Goal: Task Accomplishment & Management: Complete application form

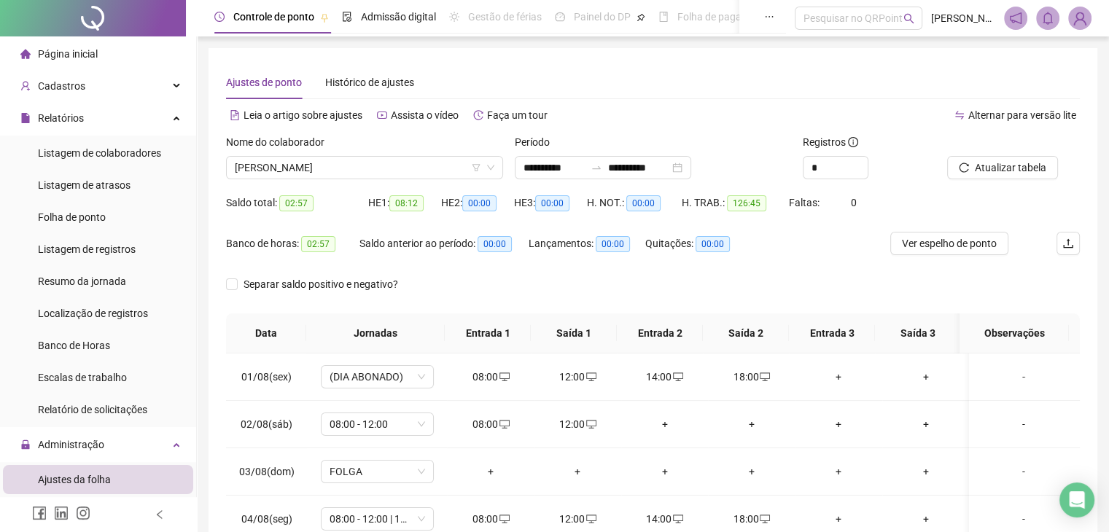
scroll to position [219, 0]
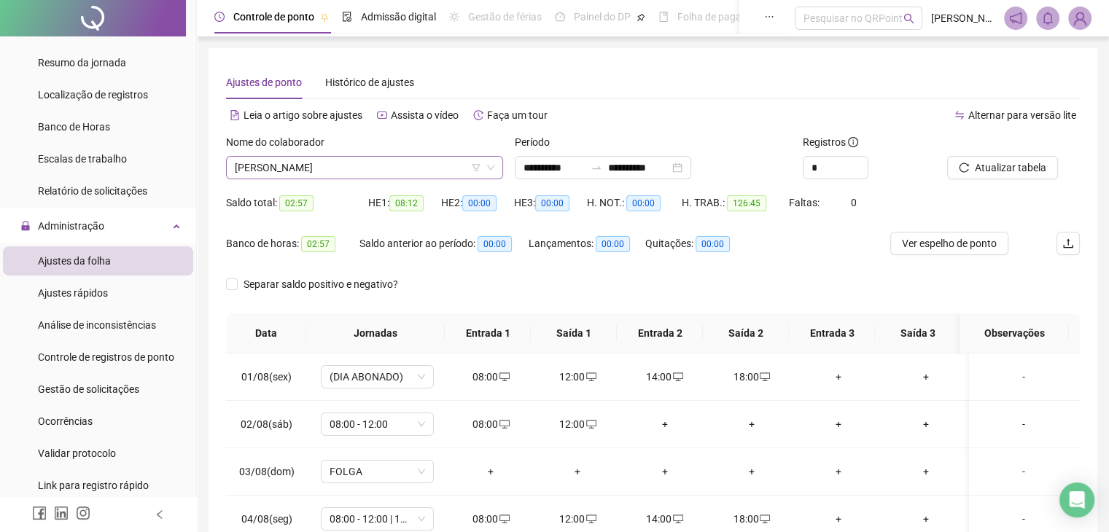
click at [421, 163] on span "[PERSON_NAME]" at bounding box center [365, 168] width 260 height 22
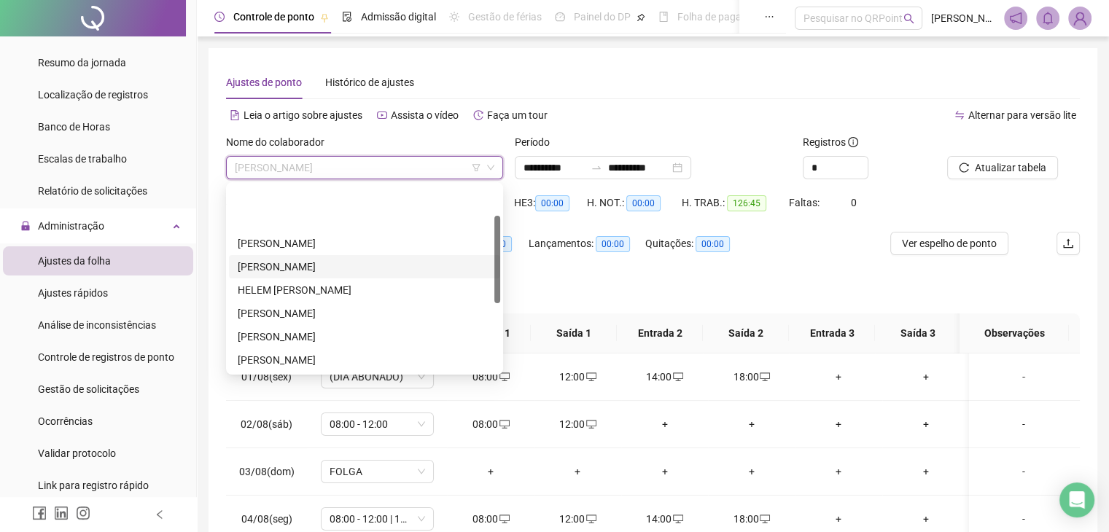
scroll to position [0, 0]
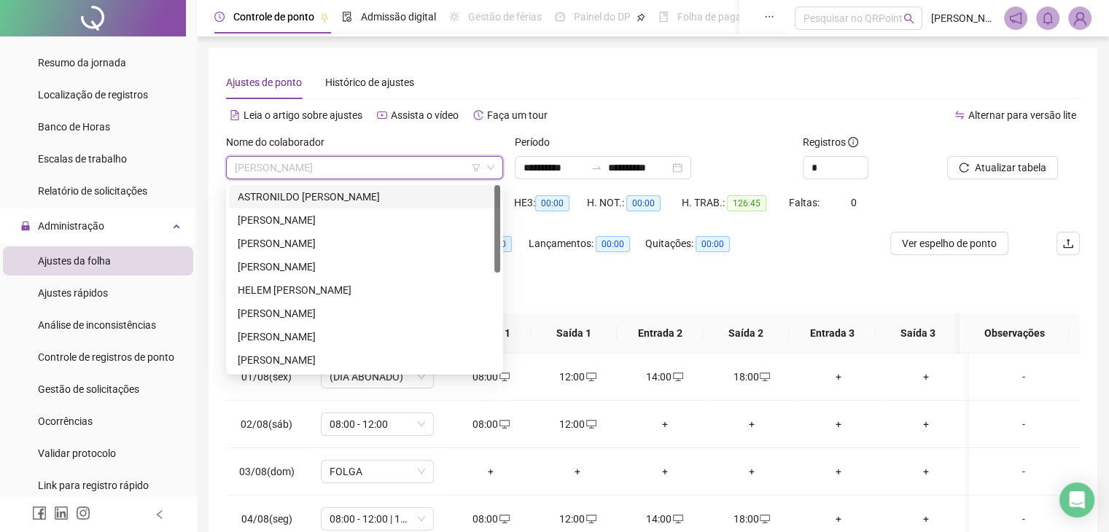
click at [396, 199] on div "ASTRONILDO [PERSON_NAME]" at bounding box center [365, 197] width 254 height 16
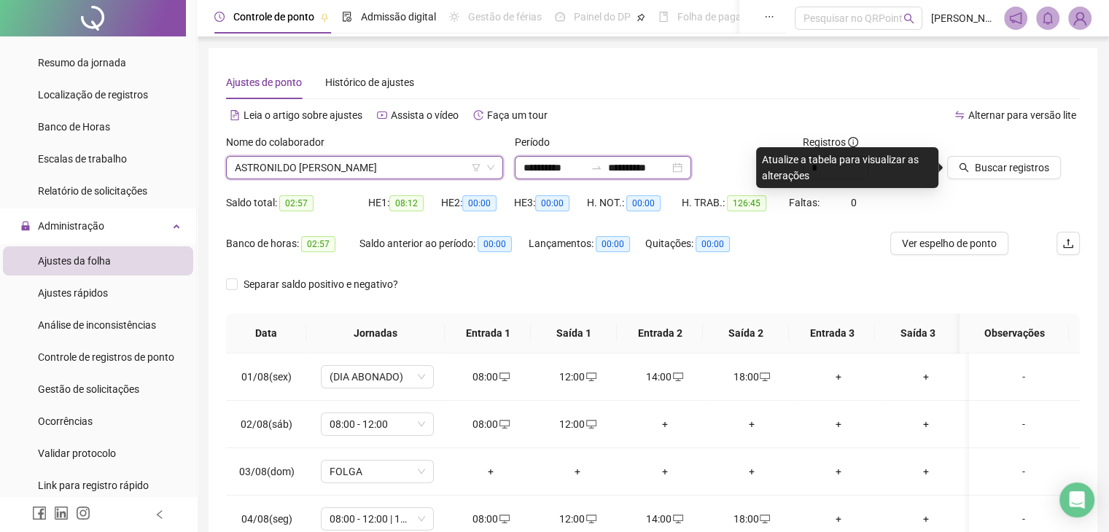
click at [668, 175] on input "**********" at bounding box center [638, 168] width 61 height 16
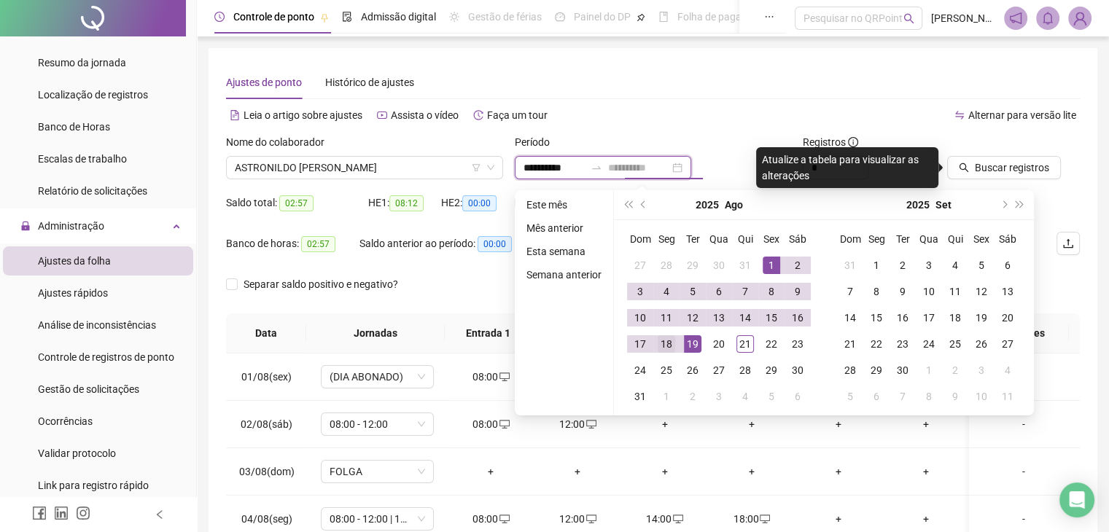
type input "**********"
click at [667, 347] on div "18" at bounding box center [667, 345] width 18 height 18
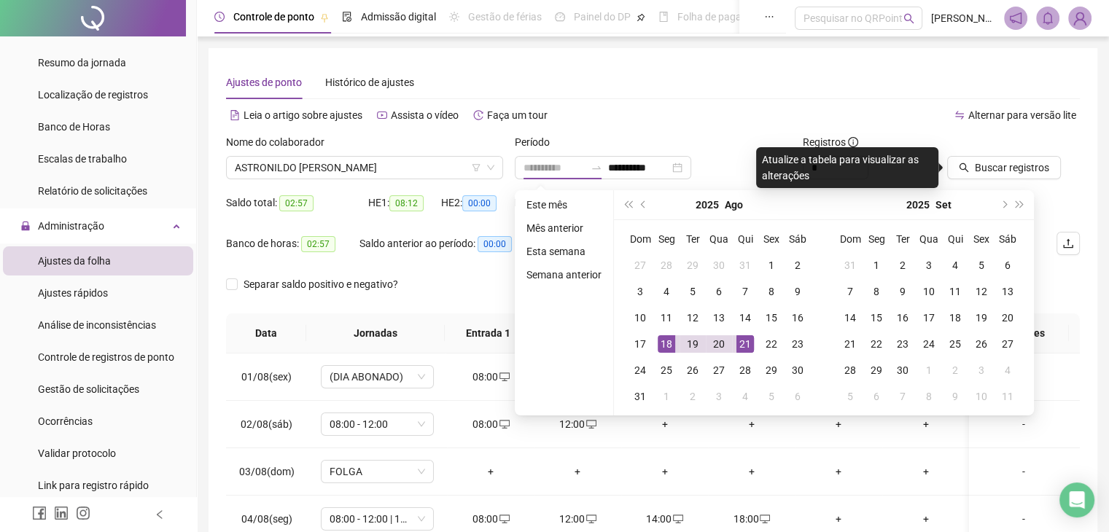
click at [745, 352] on div "21" at bounding box center [746, 345] width 18 height 18
type input "**********"
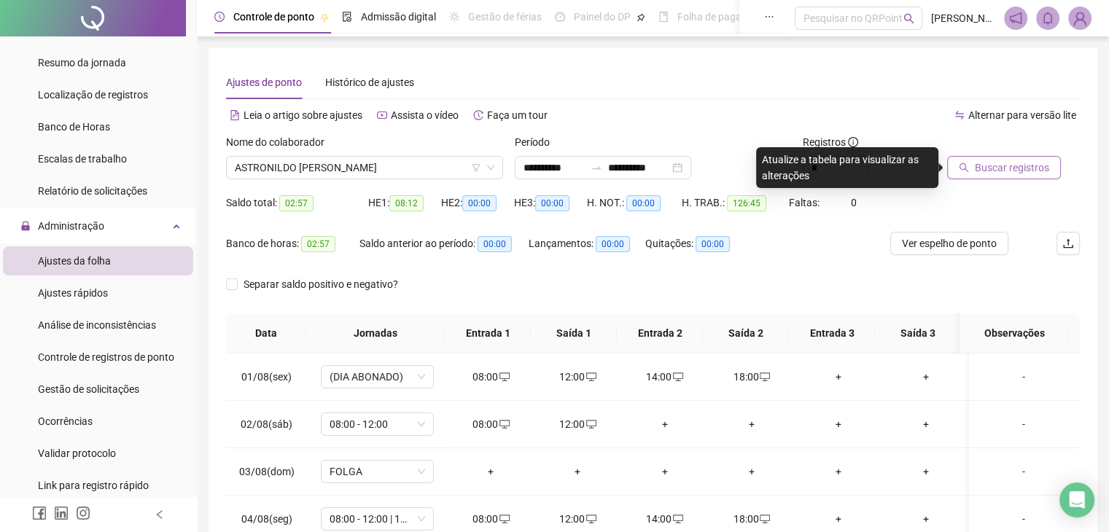
click at [1001, 168] on span "Buscar registros" at bounding box center [1012, 168] width 74 height 16
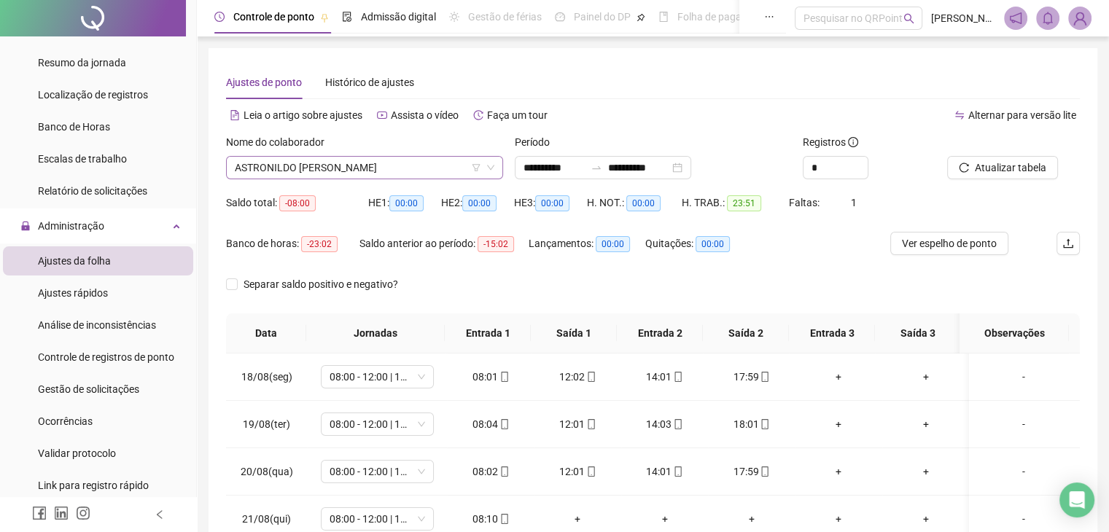
click at [477, 161] on span "ASTRONILDO [PERSON_NAME]" at bounding box center [365, 168] width 260 height 22
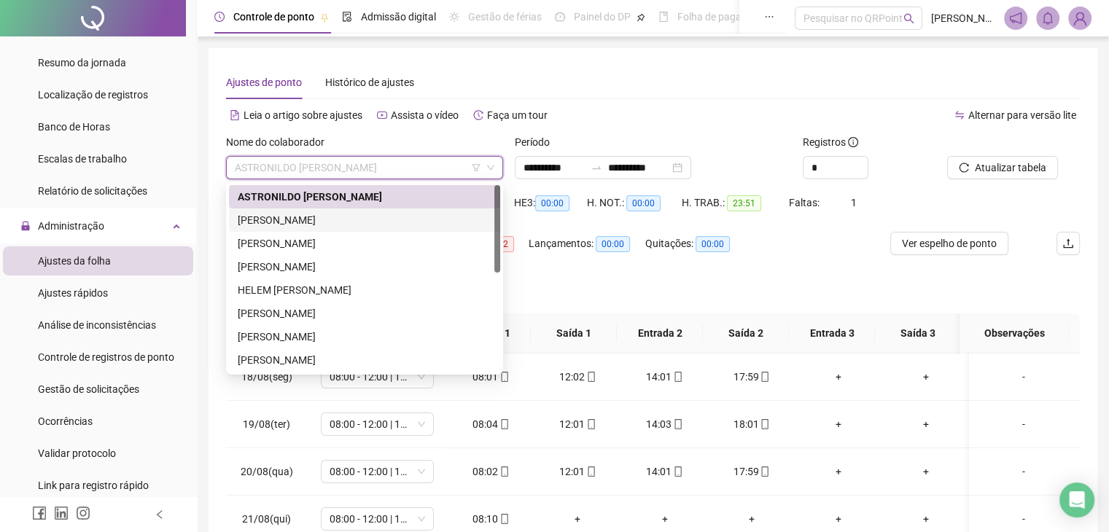
click at [379, 222] on div "[PERSON_NAME]" at bounding box center [365, 220] width 254 height 16
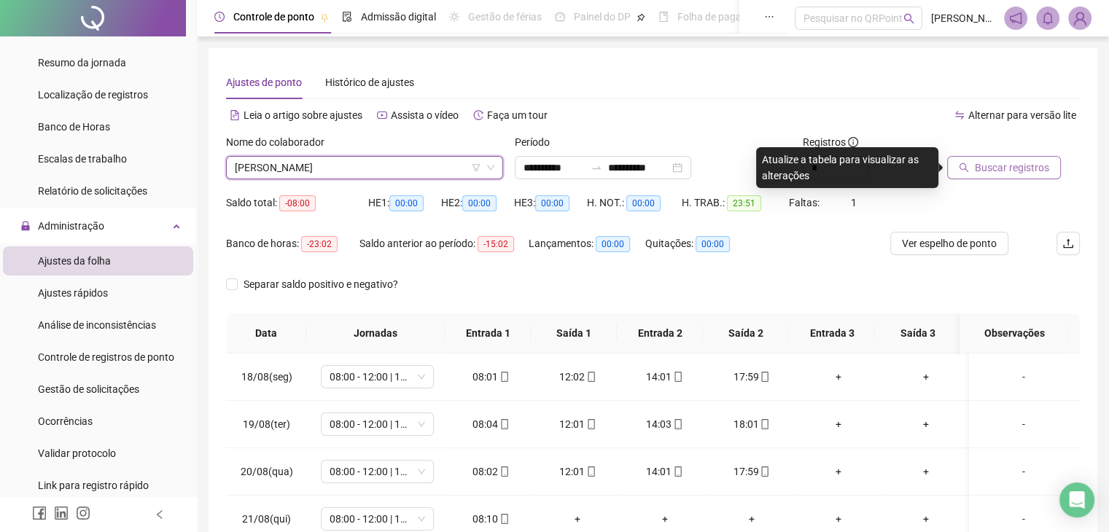
click at [973, 170] on button "Buscar registros" at bounding box center [1005, 167] width 114 height 23
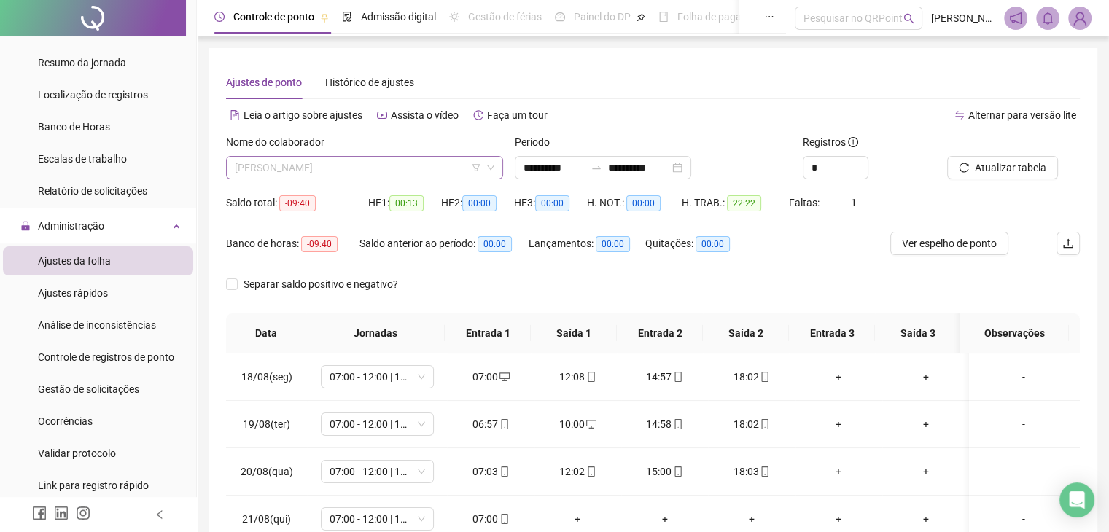
click at [426, 170] on span "[PERSON_NAME]" at bounding box center [365, 168] width 260 height 22
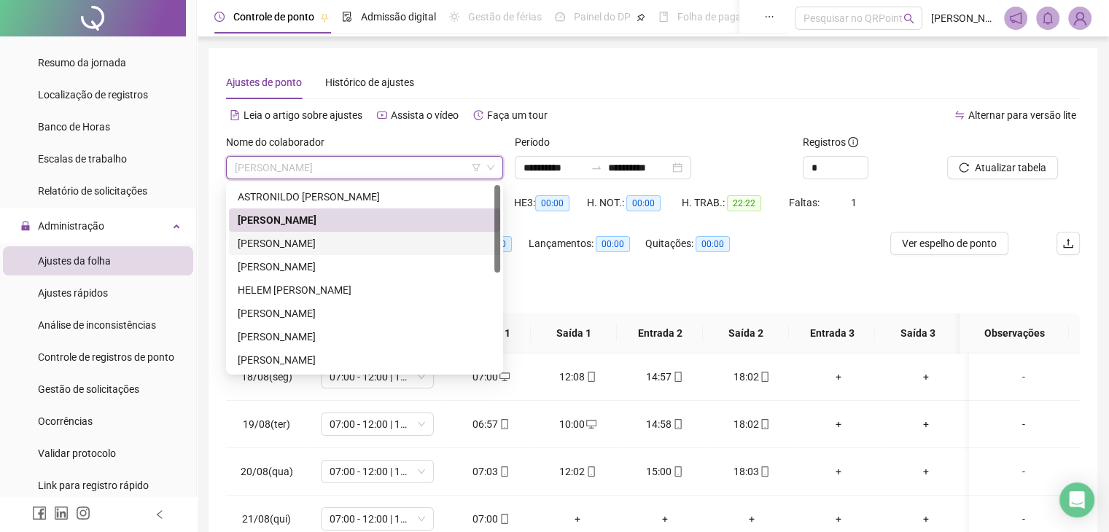
click at [377, 241] on div "[PERSON_NAME]" at bounding box center [365, 244] width 254 height 16
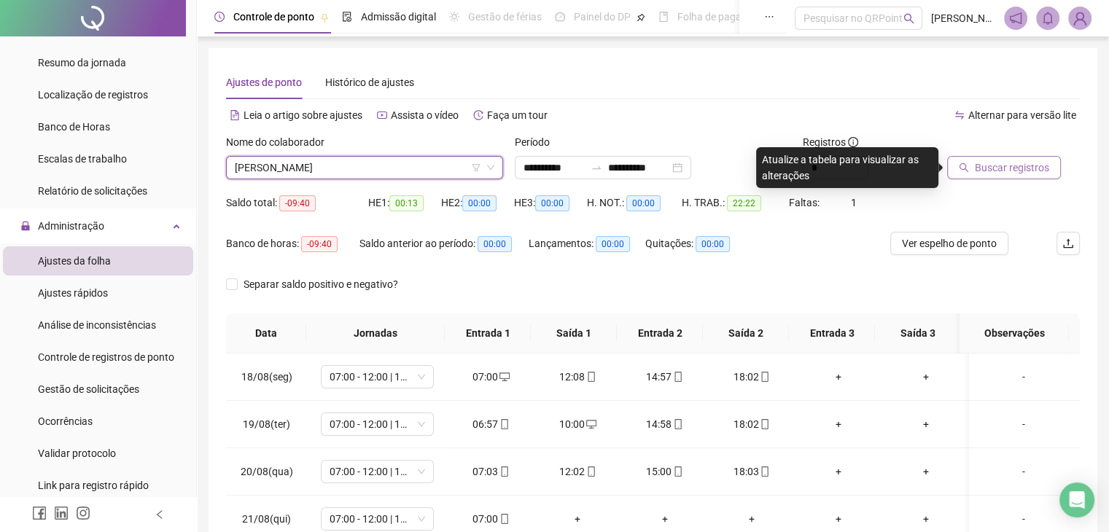
click at [988, 168] on span "Buscar registros" at bounding box center [1012, 168] width 74 height 16
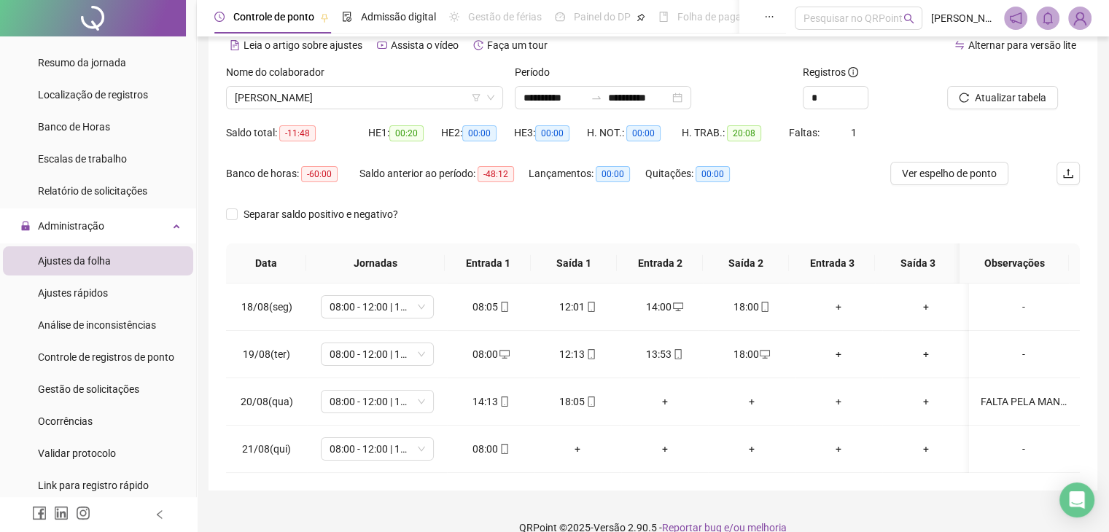
scroll to position [90, 0]
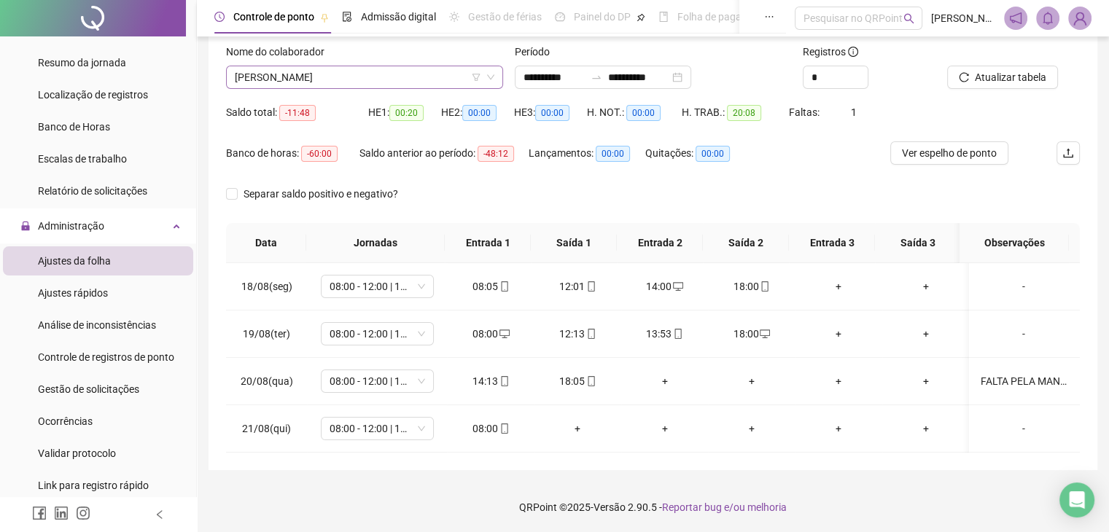
click at [408, 85] on span "[PERSON_NAME]" at bounding box center [365, 77] width 260 height 22
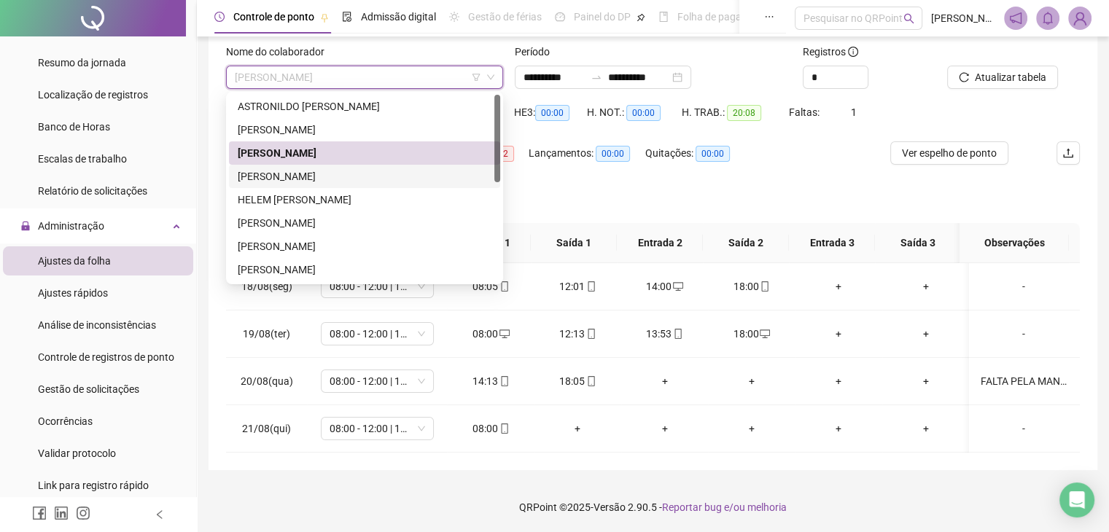
click at [395, 176] on div "[PERSON_NAME]" at bounding box center [365, 176] width 254 height 16
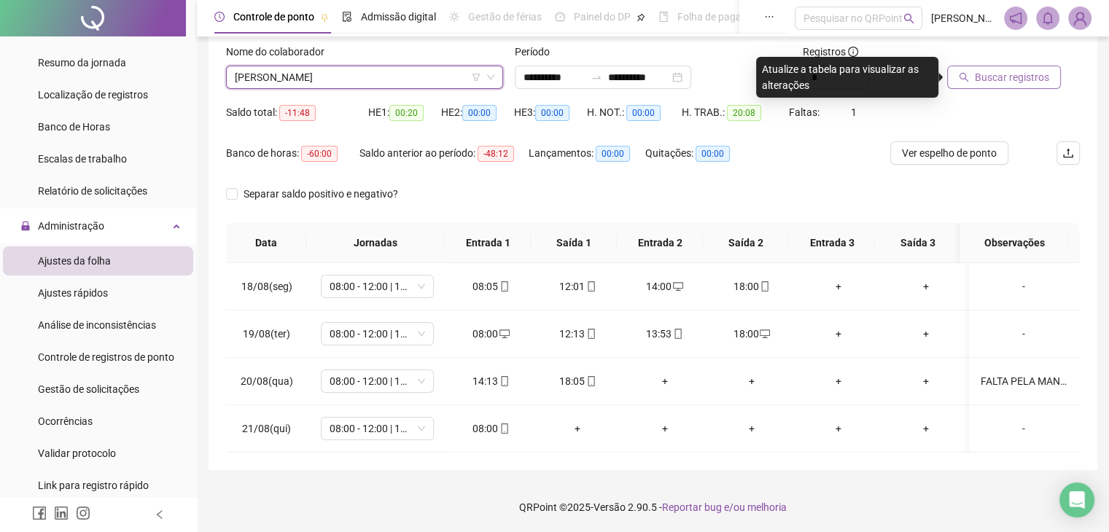
click at [969, 67] on button "Buscar registros" at bounding box center [1005, 77] width 114 height 23
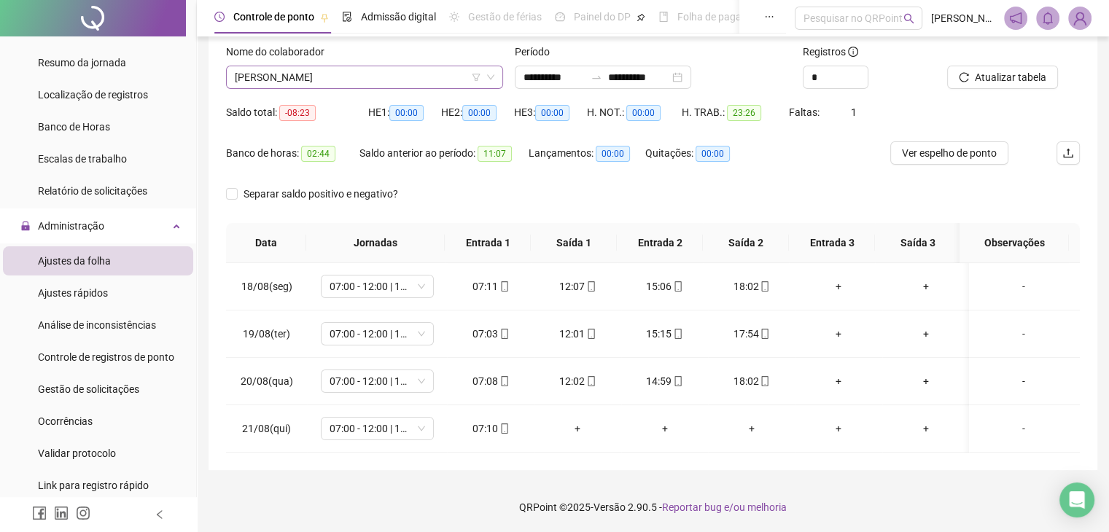
click at [388, 82] on span "[PERSON_NAME]" at bounding box center [365, 77] width 260 height 22
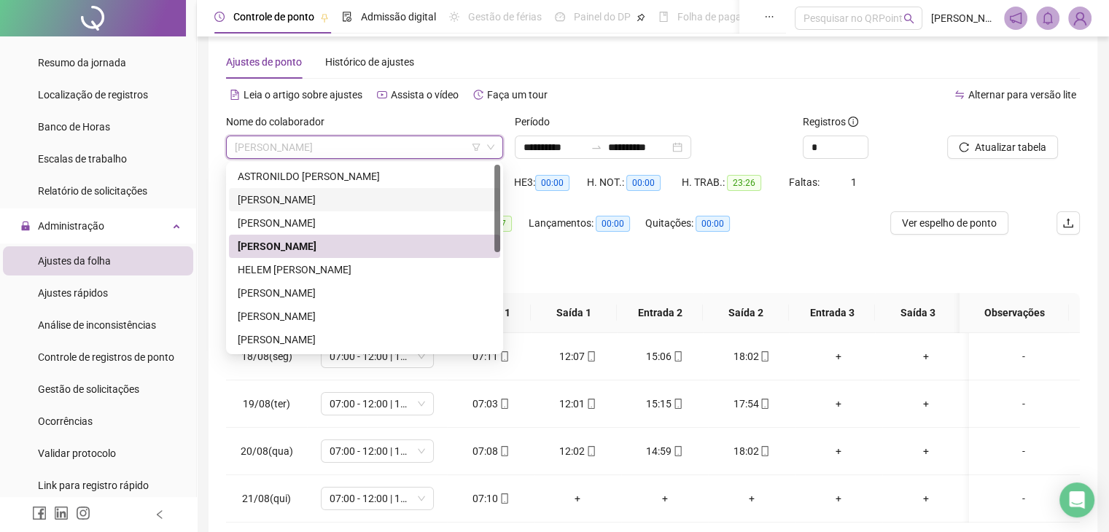
scroll to position [18, 0]
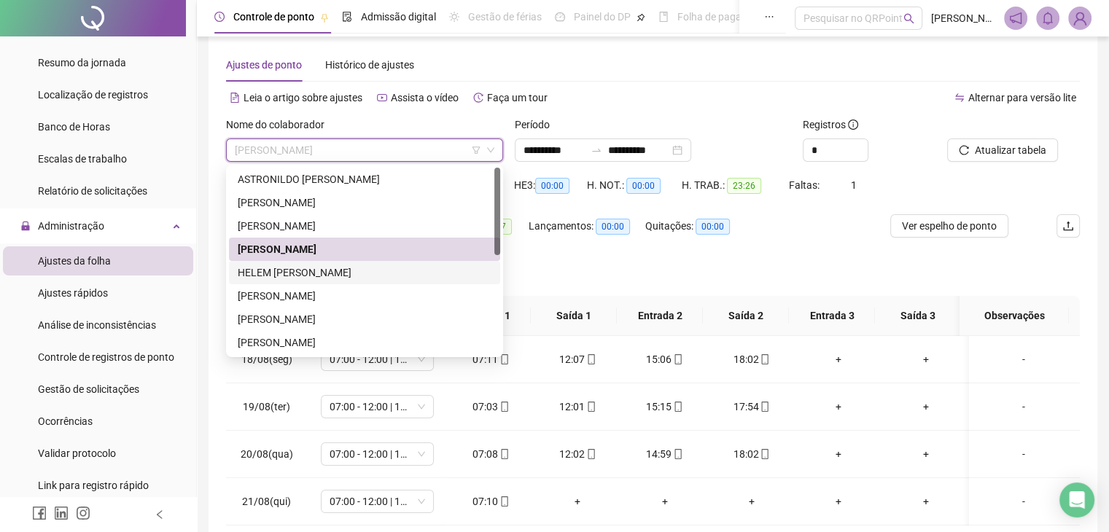
click at [375, 281] on div "HELEM [PERSON_NAME]" at bounding box center [364, 272] width 271 height 23
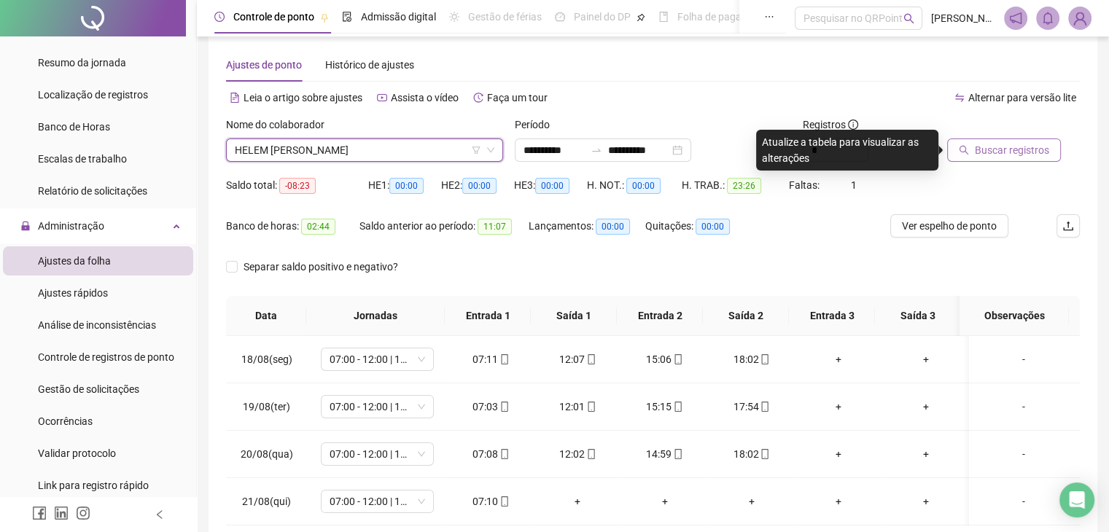
click at [1047, 148] on button "Buscar registros" at bounding box center [1005, 150] width 114 height 23
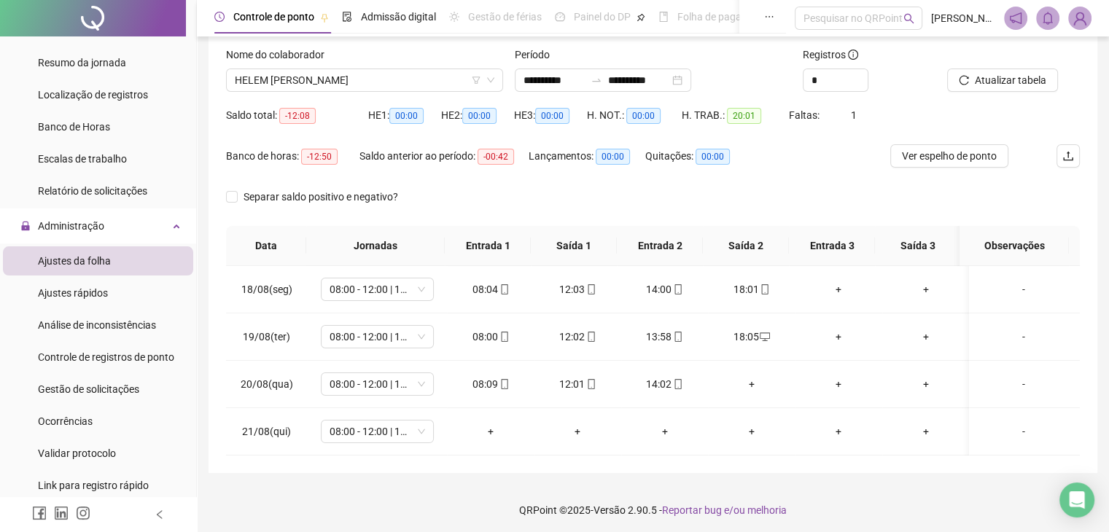
scroll to position [90, 0]
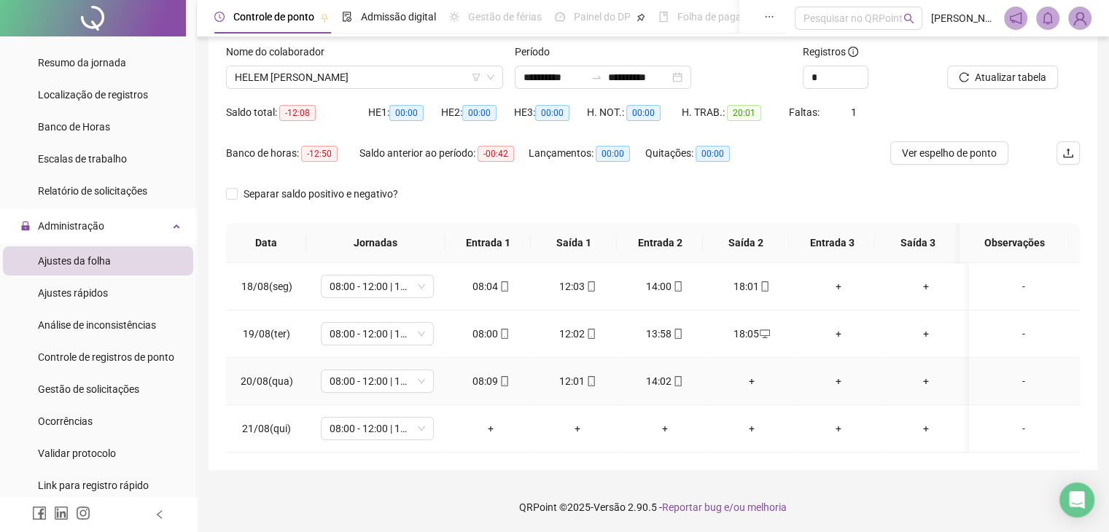
click at [754, 377] on div "+" at bounding box center [751, 381] width 63 height 16
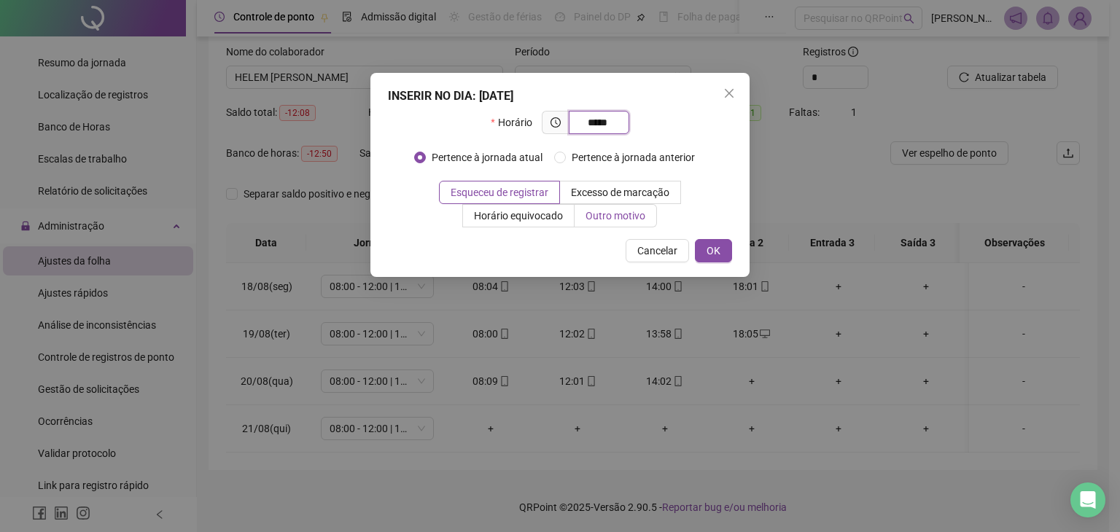
type input "*****"
click at [620, 217] on span "Outro motivo" at bounding box center [616, 216] width 60 height 12
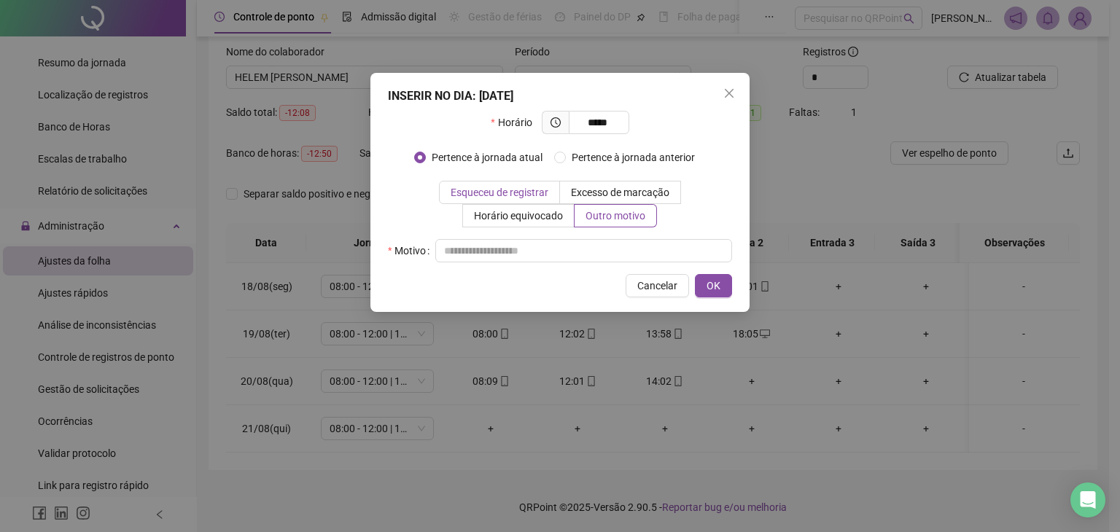
click at [543, 193] on span "Esqueceu de registrar" at bounding box center [500, 193] width 98 height 12
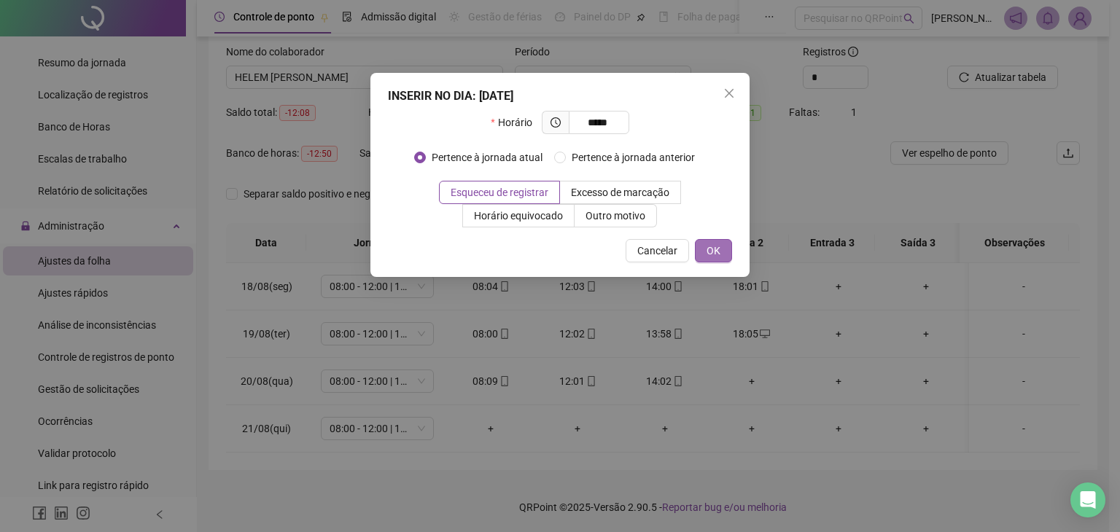
click at [719, 244] on span "OK" at bounding box center [714, 251] width 14 height 16
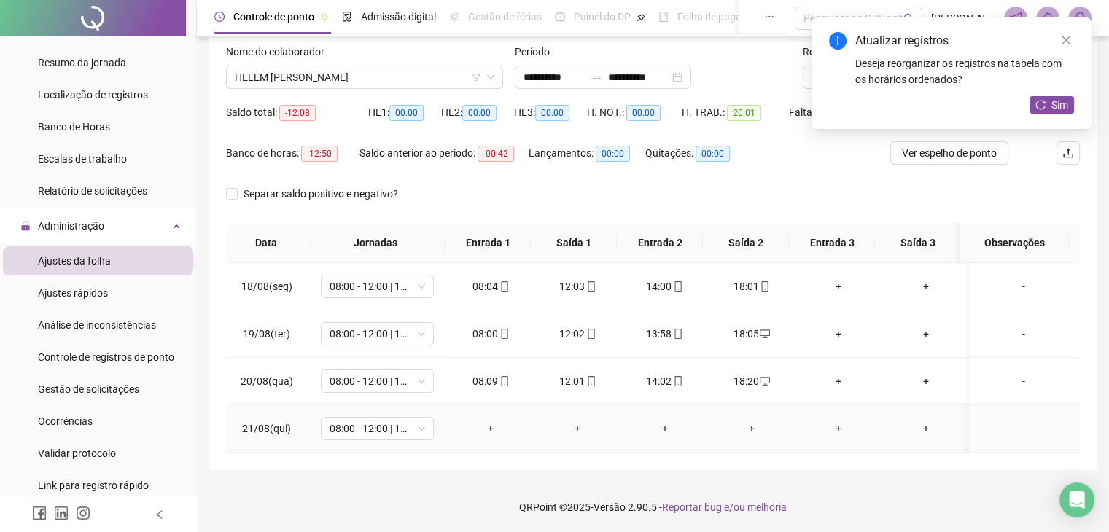
click at [480, 430] on div "+" at bounding box center [490, 429] width 63 height 16
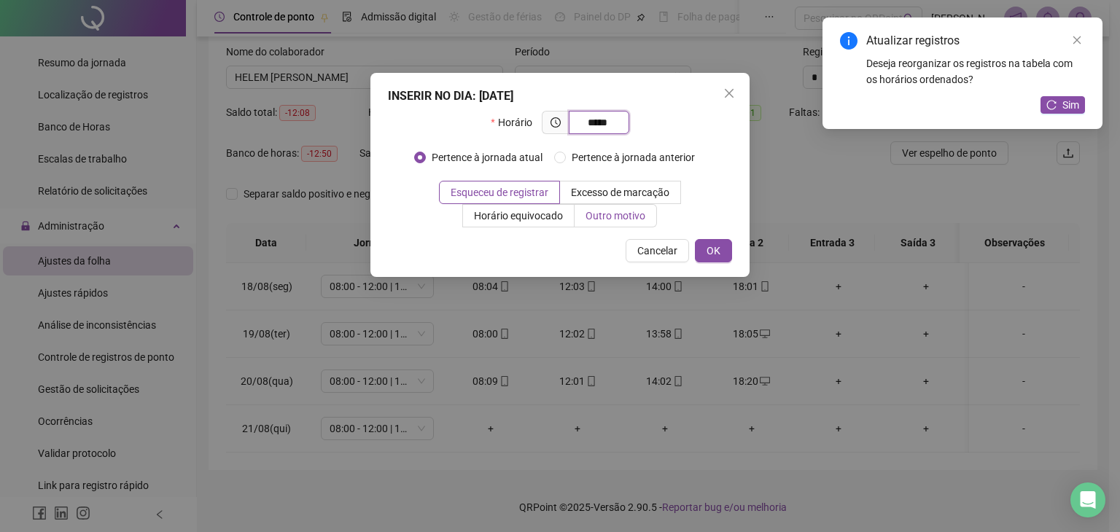
type input "*****"
click at [610, 217] on span "Outro motivo" at bounding box center [616, 216] width 60 height 12
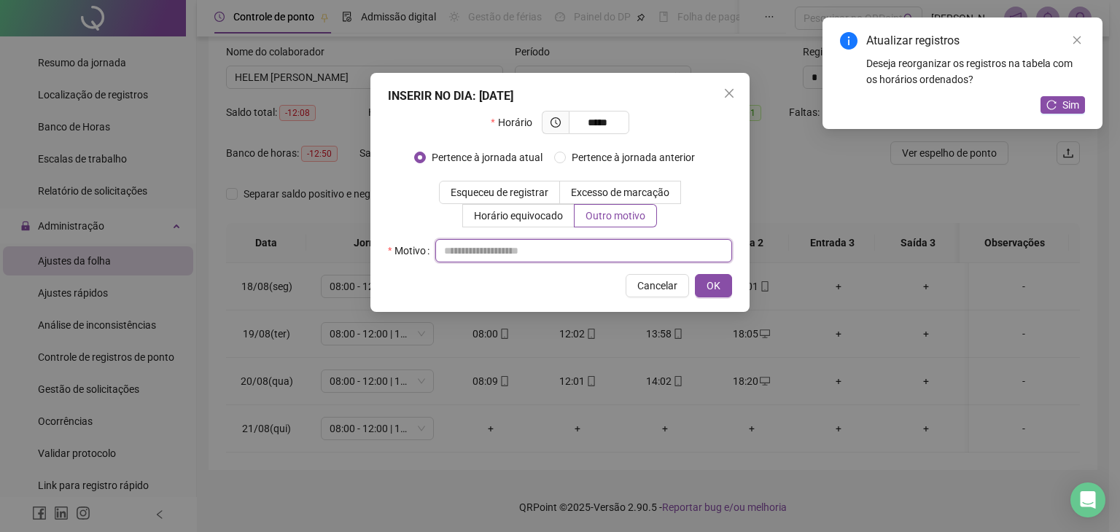
click at [574, 247] on input "text" at bounding box center [583, 250] width 297 height 23
type input "**********"
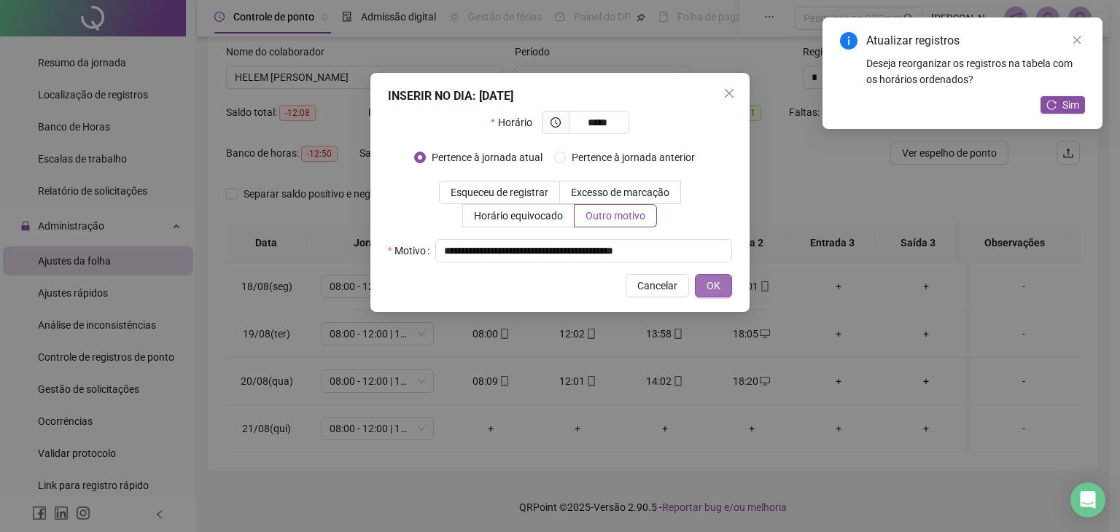
click at [709, 288] on span "OK" at bounding box center [714, 286] width 14 height 16
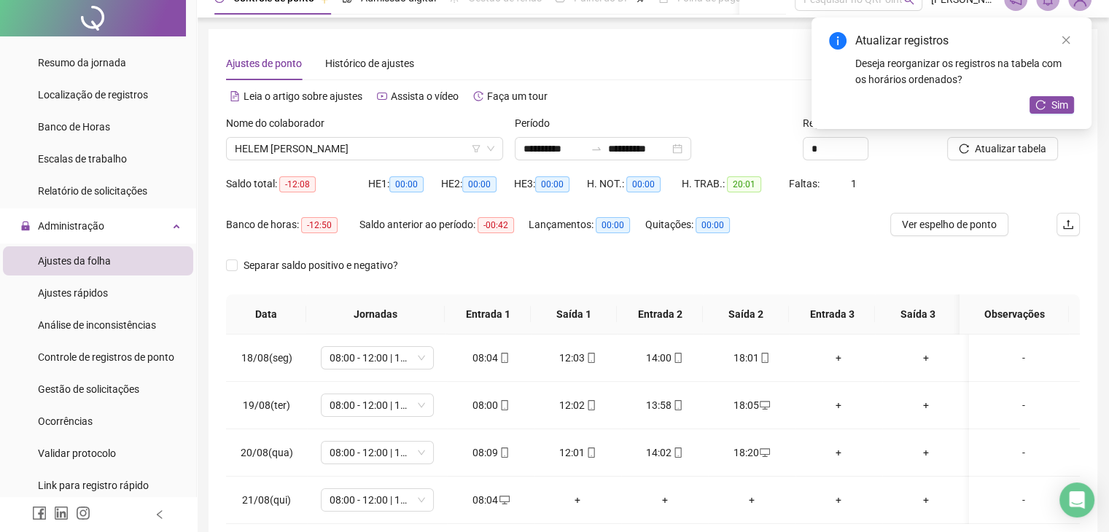
scroll to position [0, 0]
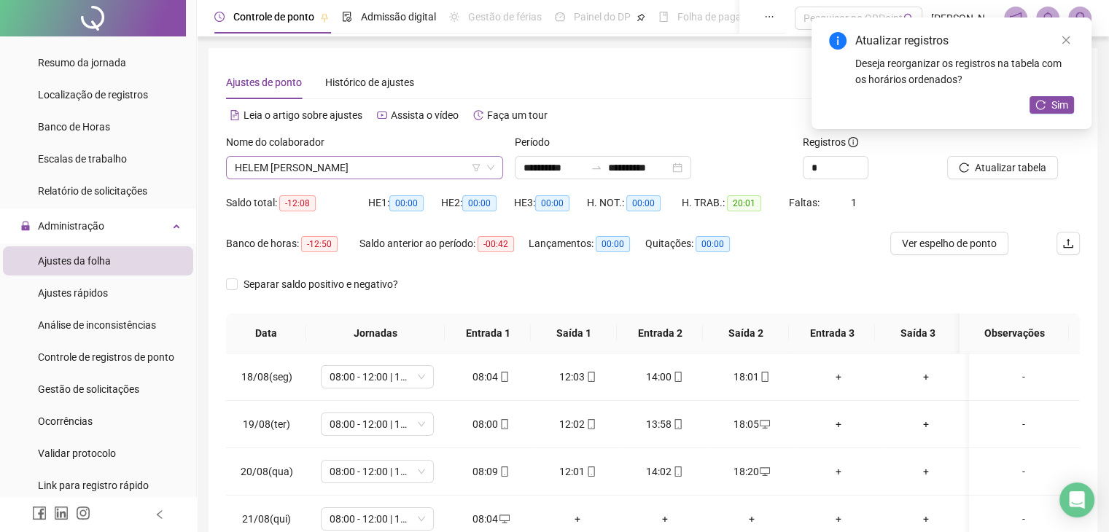
click at [447, 171] on span "HELEM [PERSON_NAME]" at bounding box center [365, 168] width 260 height 22
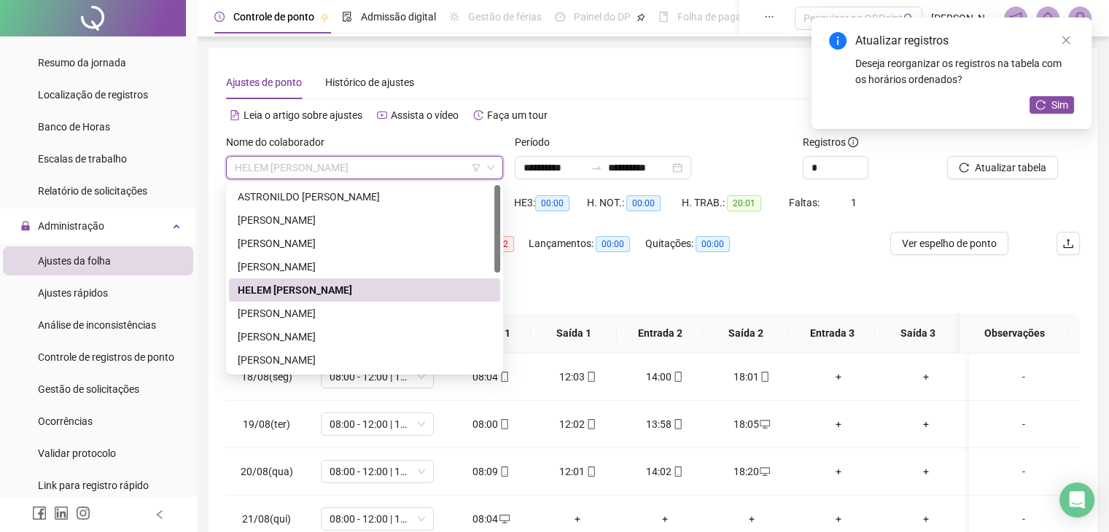
click at [346, 301] on div "HELEM [PERSON_NAME]" at bounding box center [364, 290] width 271 height 23
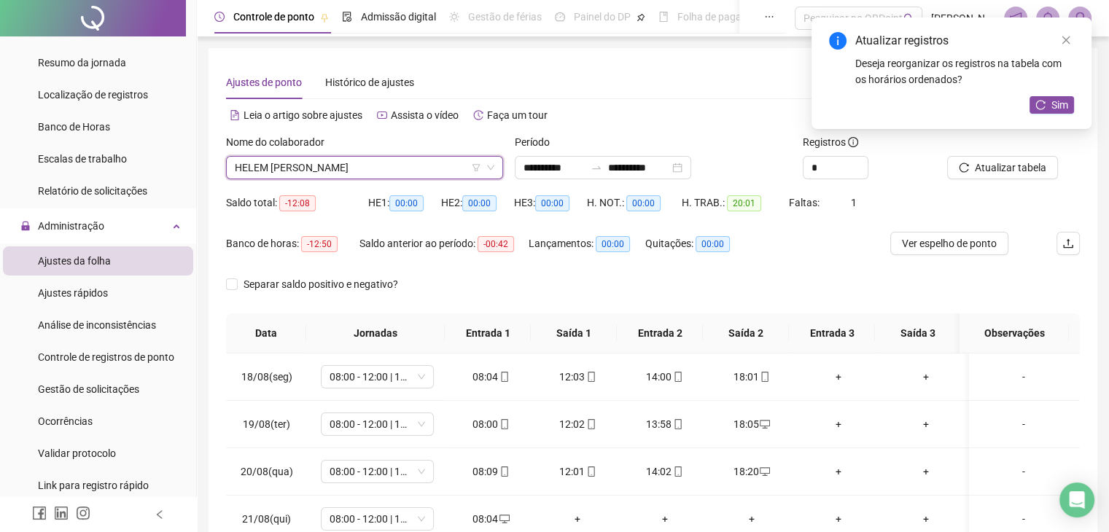
click at [432, 179] on div "HELEM [PERSON_NAME]" at bounding box center [364, 167] width 277 height 23
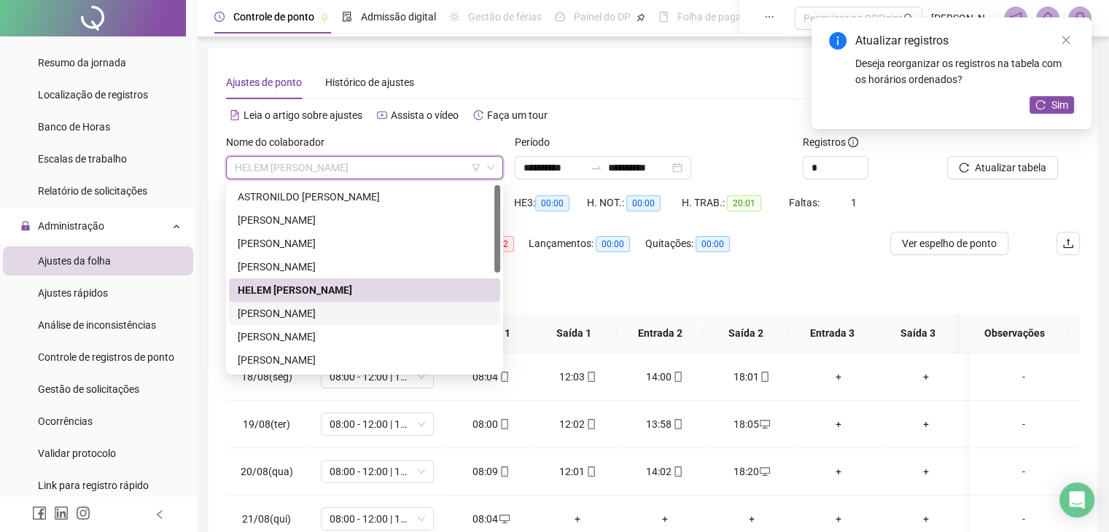
click at [323, 318] on div "[PERSON_NAME]" at bounding box center [365, 314] width 254 height 16
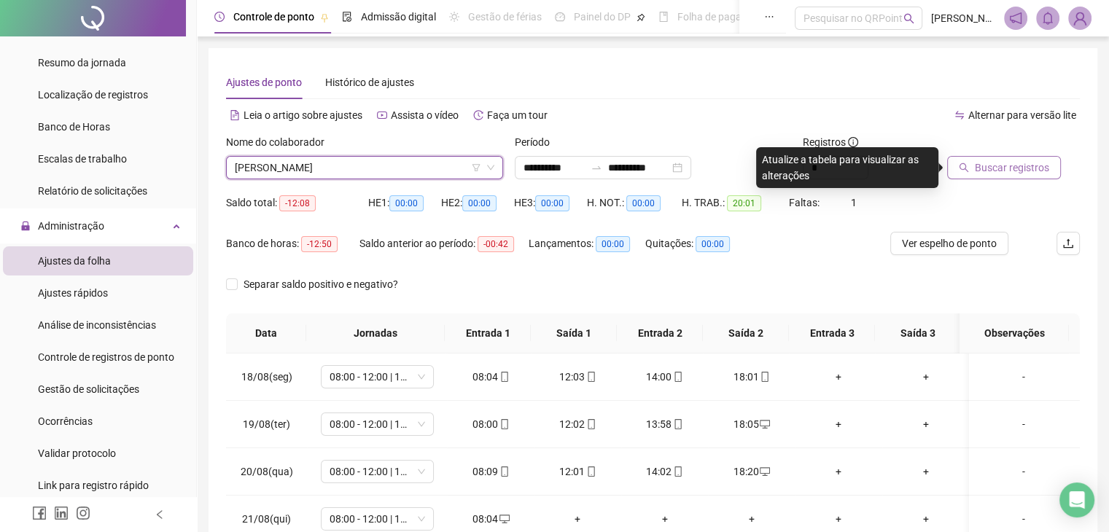
click at [992, 160] on span "Buscar registros" at bounding box center [1012, 168] width 74 height 16
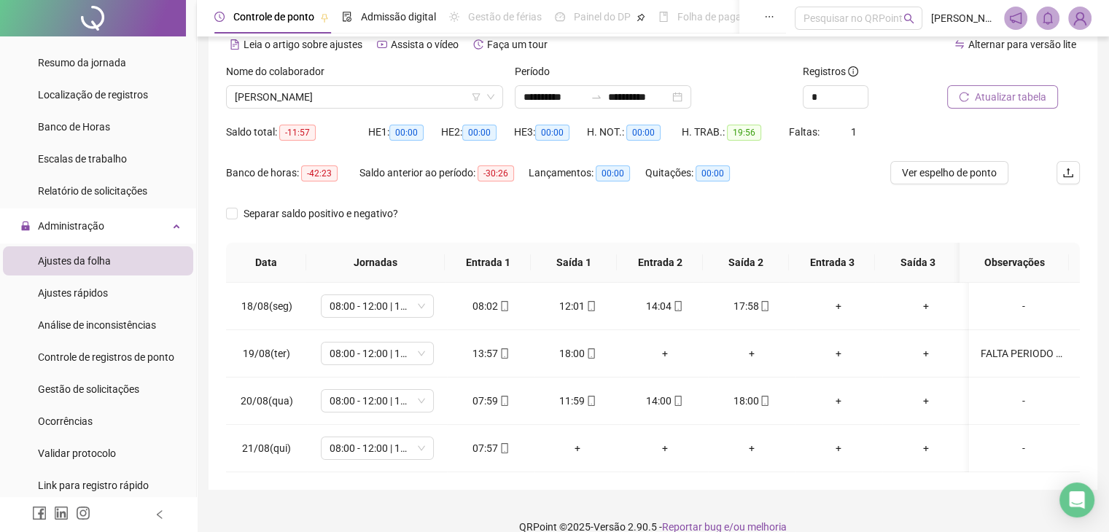
scroll to position [90, 0]
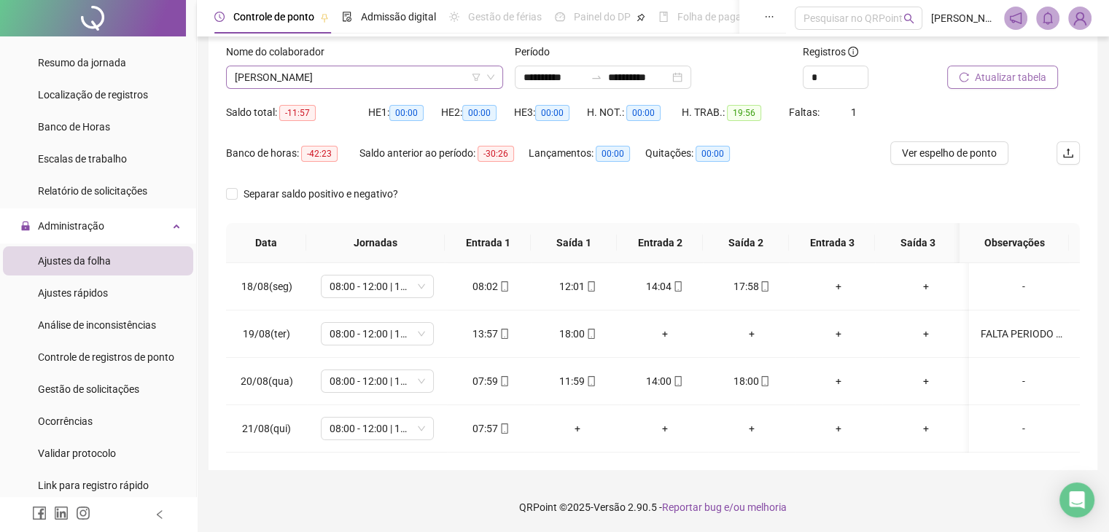
click at [441, 82] on span "[PERSON_NAME]" at bounding box center [365, 77] width 260 height 22
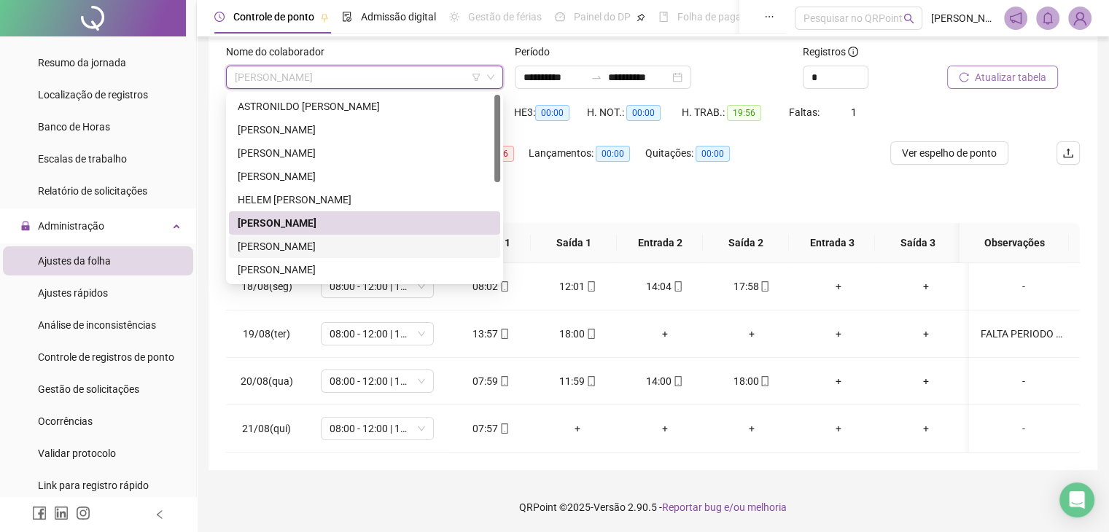
click at [348, 246] on div "[PERSON_NAME]" at bounding box center [365, 247] width 254 height 16
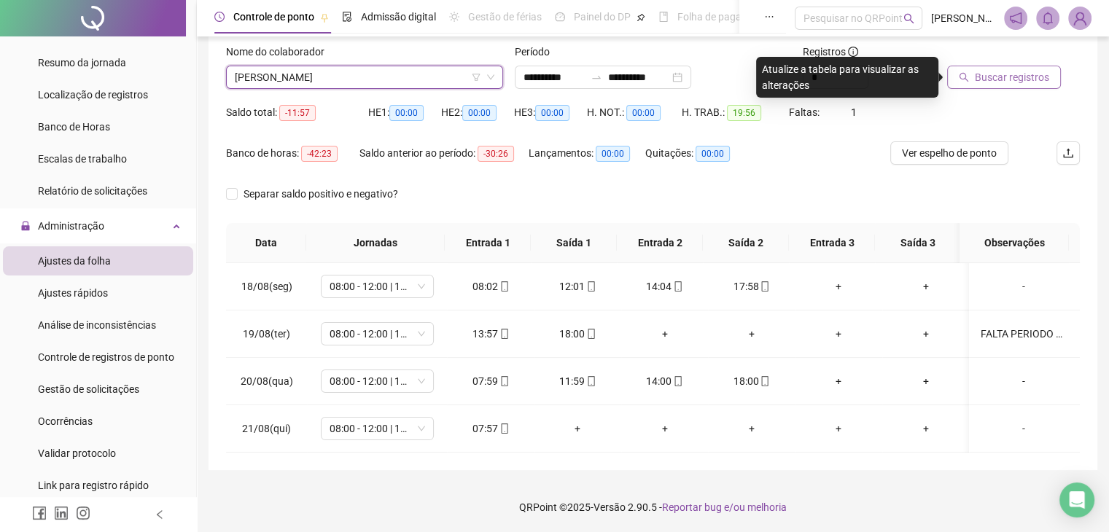
click at [992, 87] on button "Buscar registros" at bounding box center [1005, 77] width 114 height 23
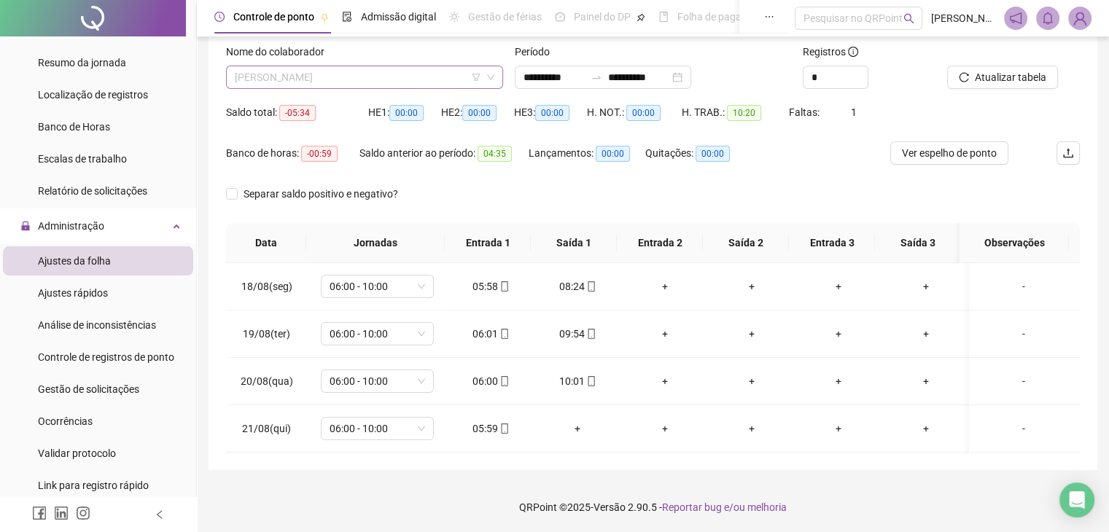
click at [436, 71] on span "[PERSON_NAME]" at bounding box center [365, 77] width 260 height 22
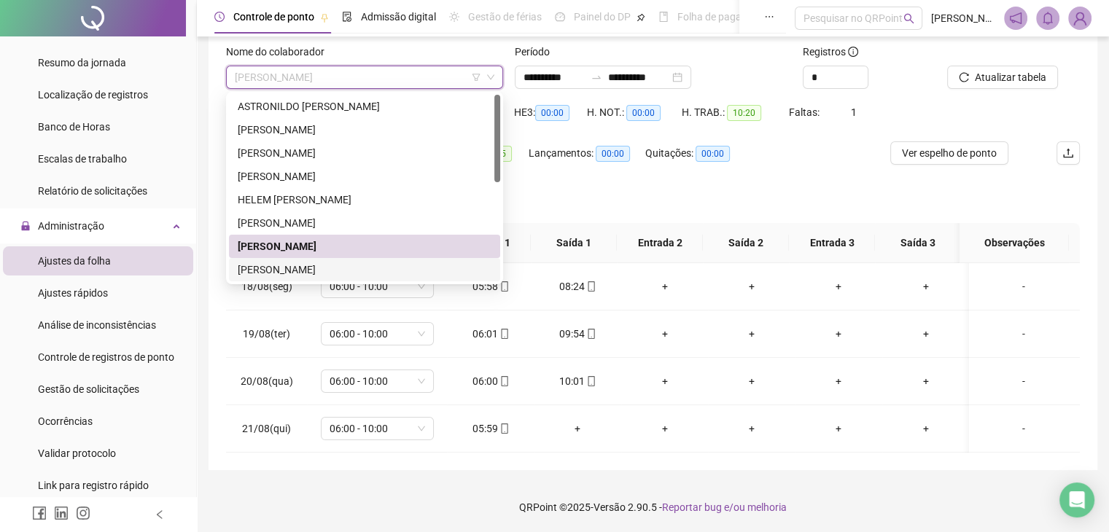
click at [400, 265] on div "[PERSON_NAME]" at bounding box center [365, 270] width 254 height 16
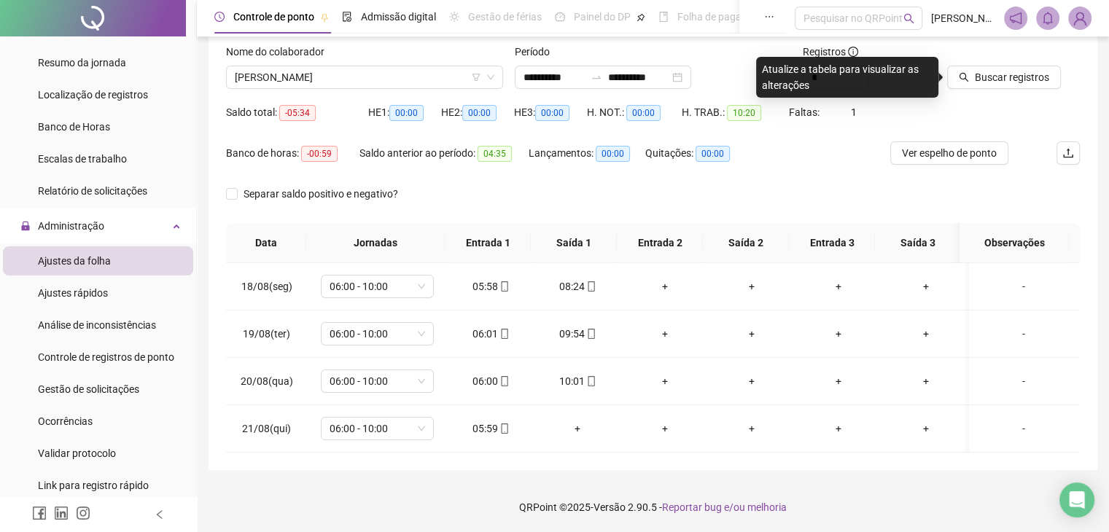
click at [1015, 88] on button "Buscar registros" at bounding box center [1005, 77] width 114 height 23
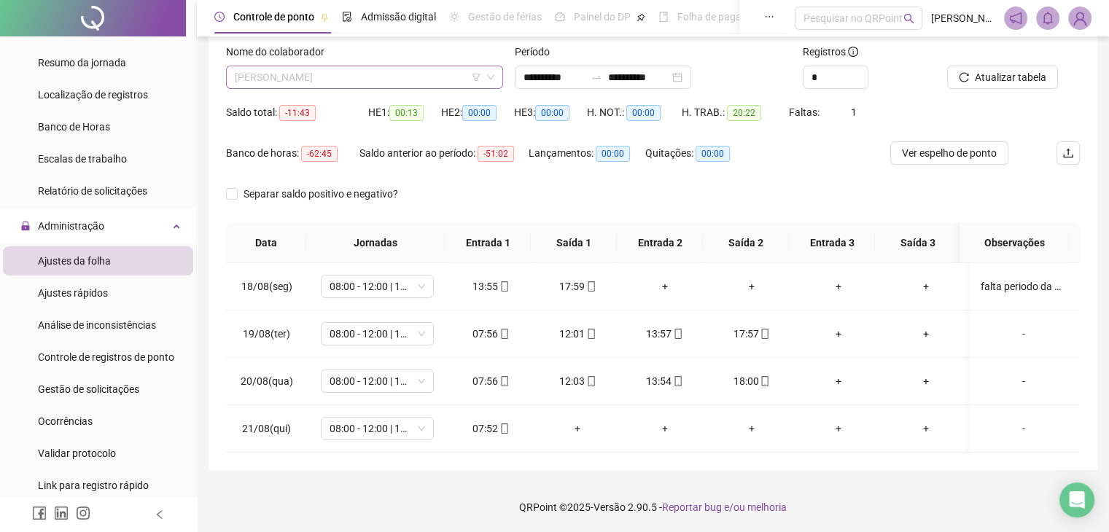
click at [452, 69] on span "[PERSON_NAME]" at bounding box center [365, 77] width 260 height 22
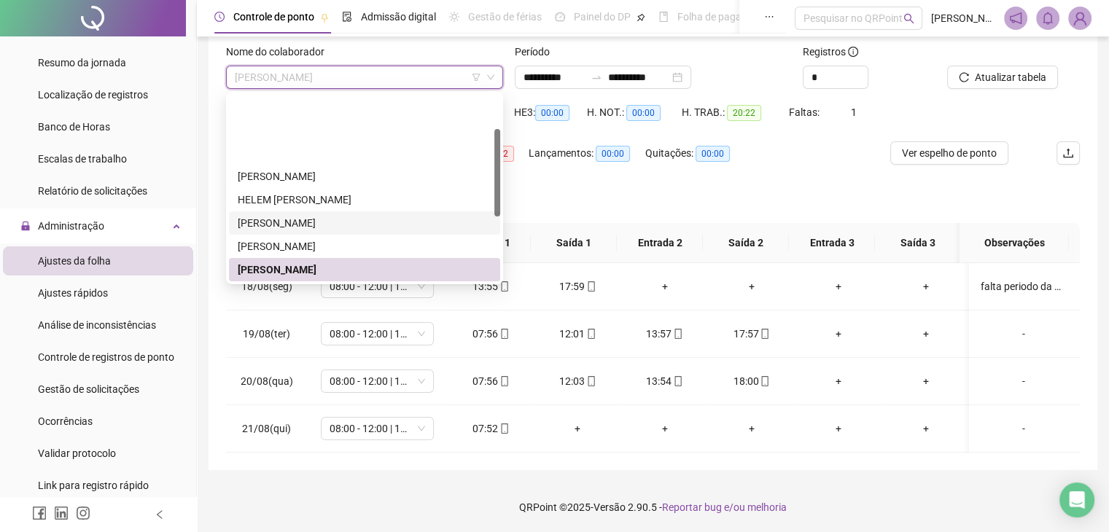
scroll to position [73, 0]
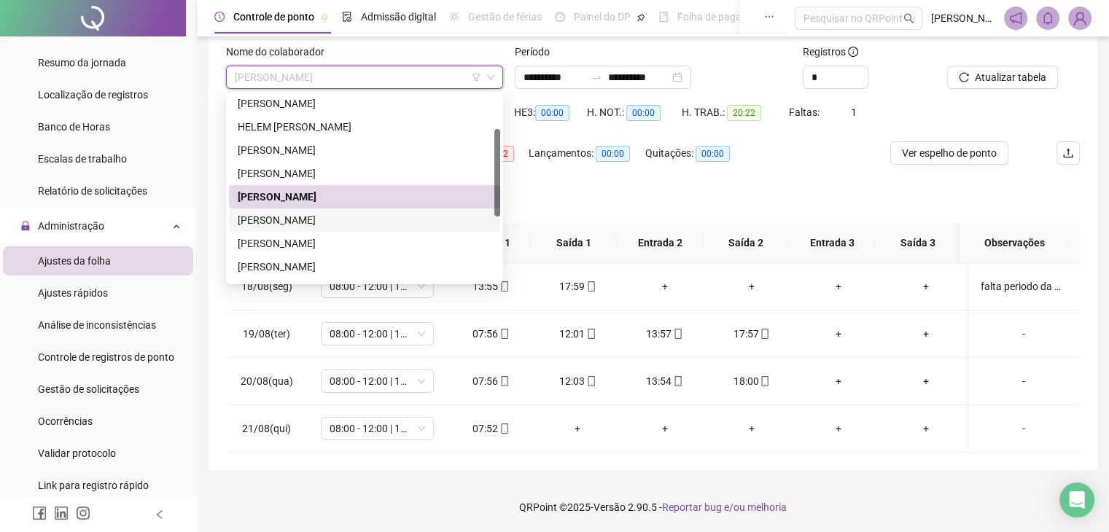
click at [375, 220] on div "[PERSON_NAME]" at bounding box center [365, 220] width 254 height 16
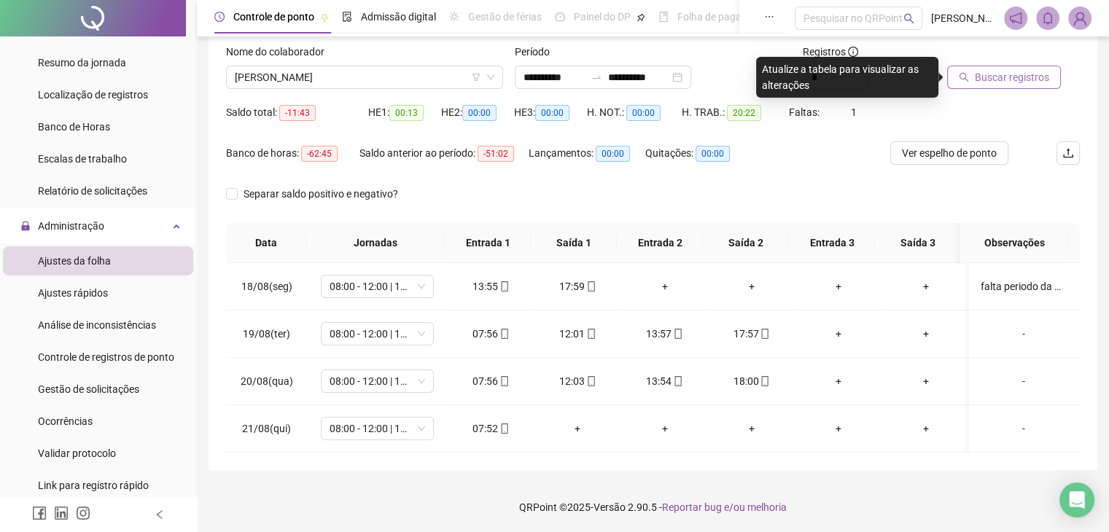
click at [1012, 76] on span "Buscar registros" at bounding box center [1012, 77] width 74 height 16
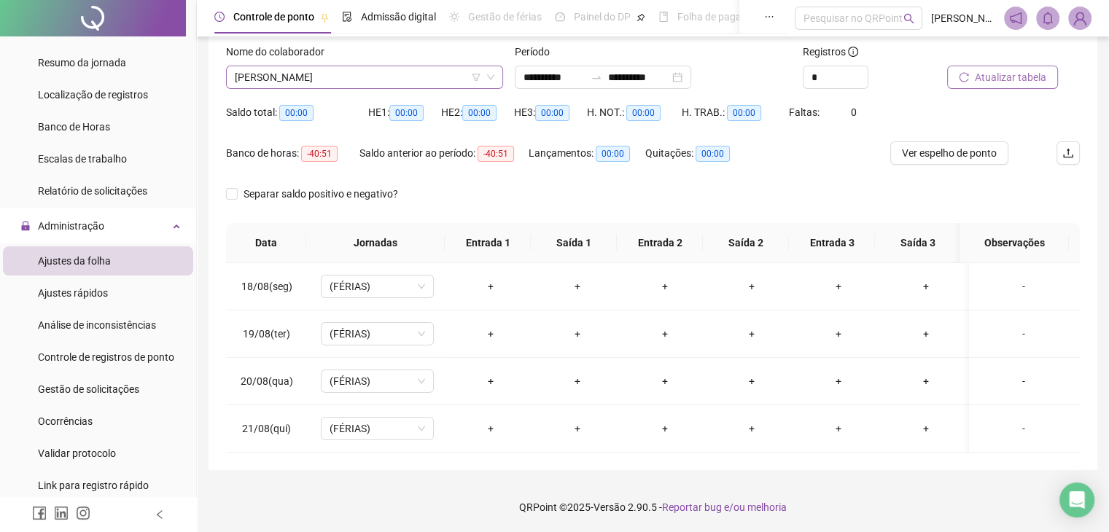
click at [387, 77] on span "[PERSON_NAME]" at bounding box center [365, 77] width 260 height 22
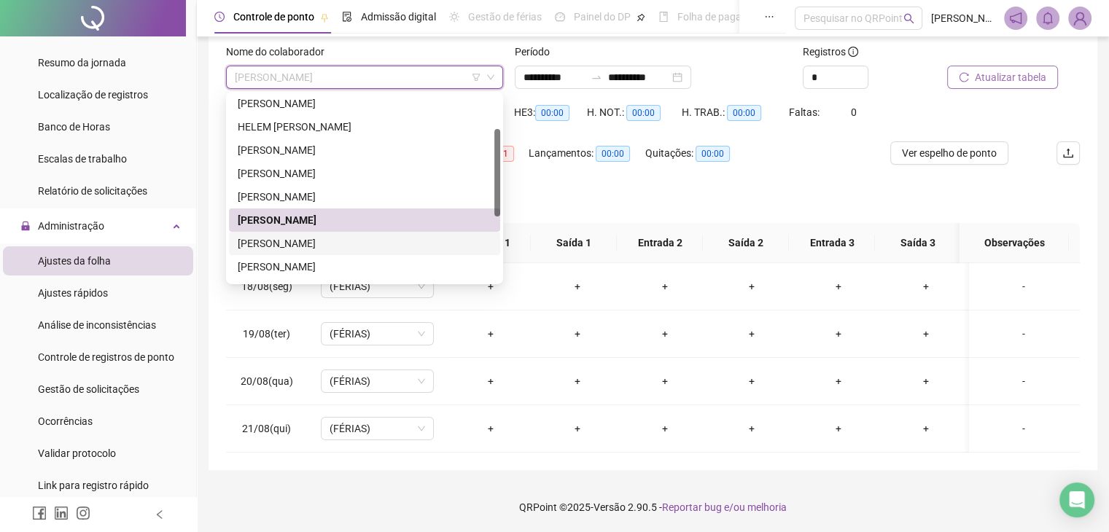
click at [380, 239] on div "[PERSON_NAME]" at bounding box center [365, 244] width 254 height 16
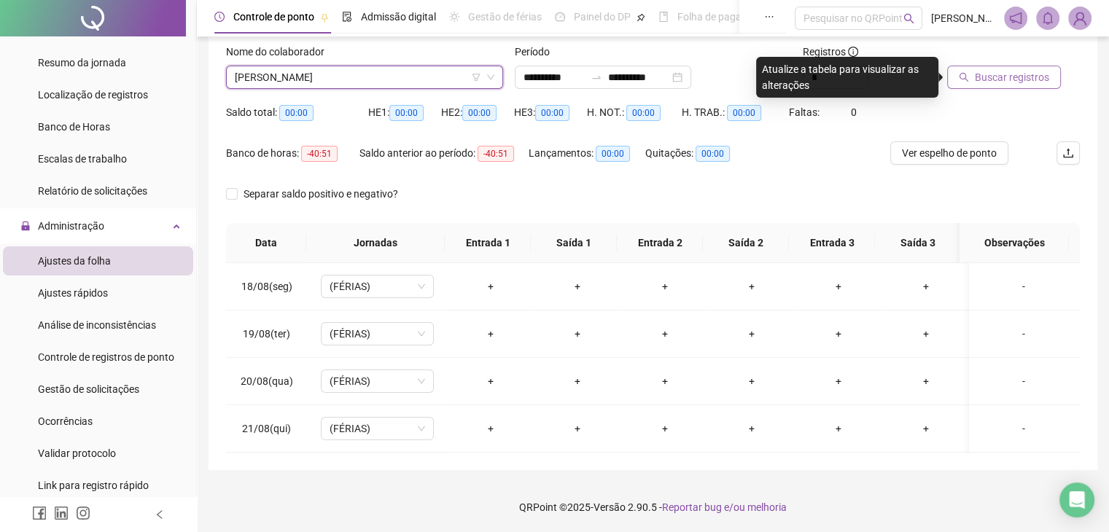
click at [1015, 74] on span "Buscar registros" at bounding box center [1012, 77] width 74 height 16
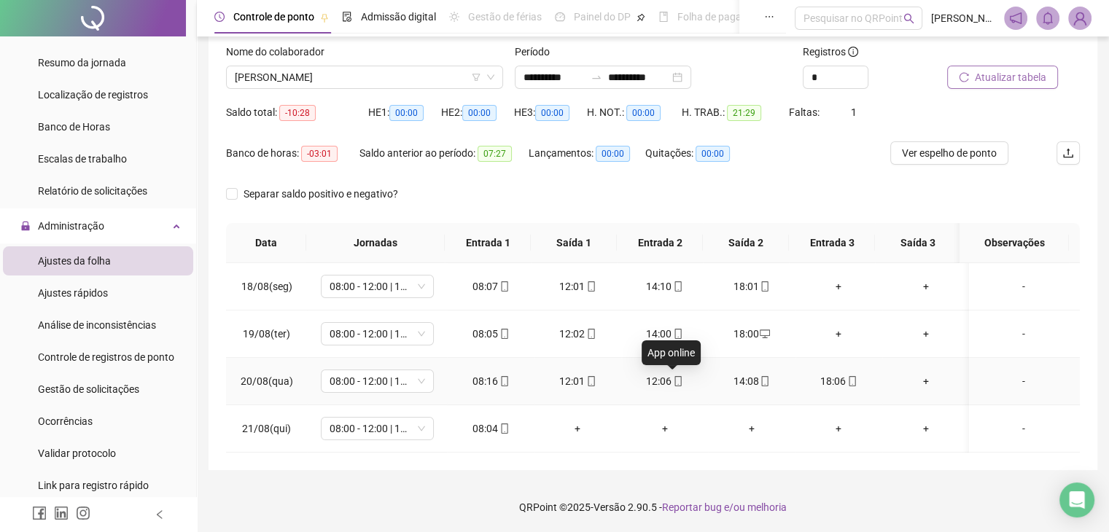
click at [673, 380] on icon "mobile" at bounding box center [678, 381] width 10 height 10
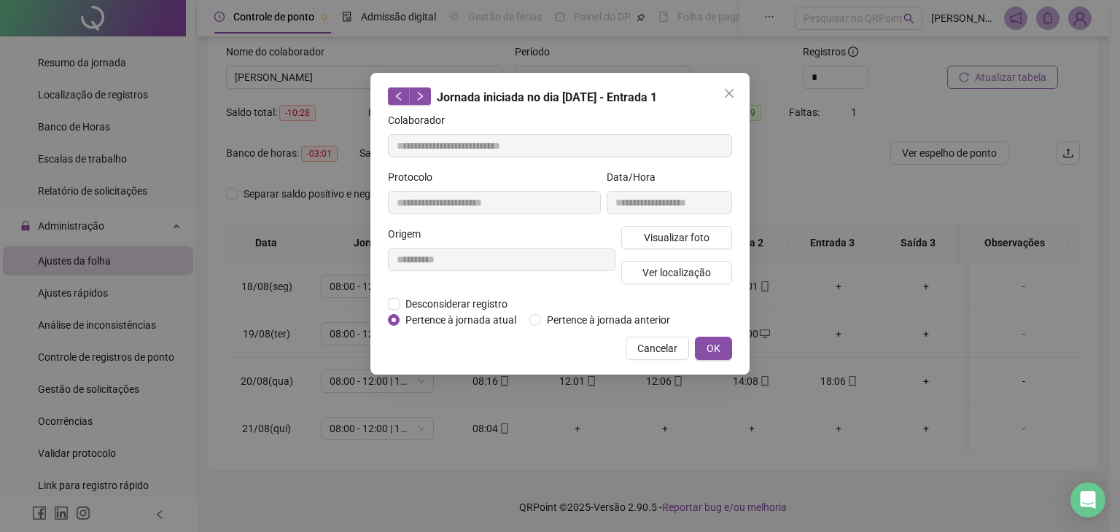
type input "**********"
click at [658, 237] on span "Visualizar foto" at bounding box center [677, 238] width 66 height 16
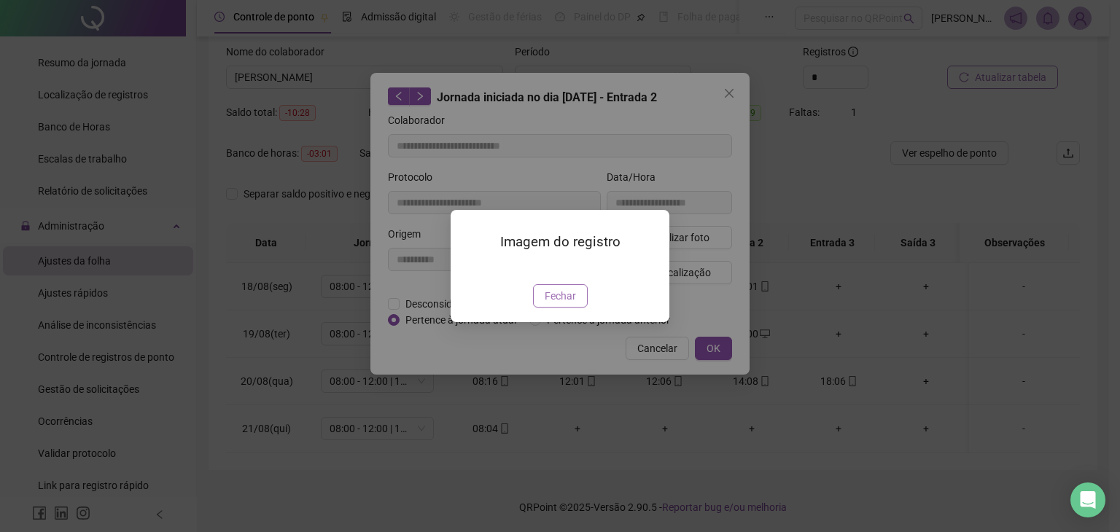
click at [575, 308] on button "Fechar" at bounding box center [560, 295] width 55 height 23
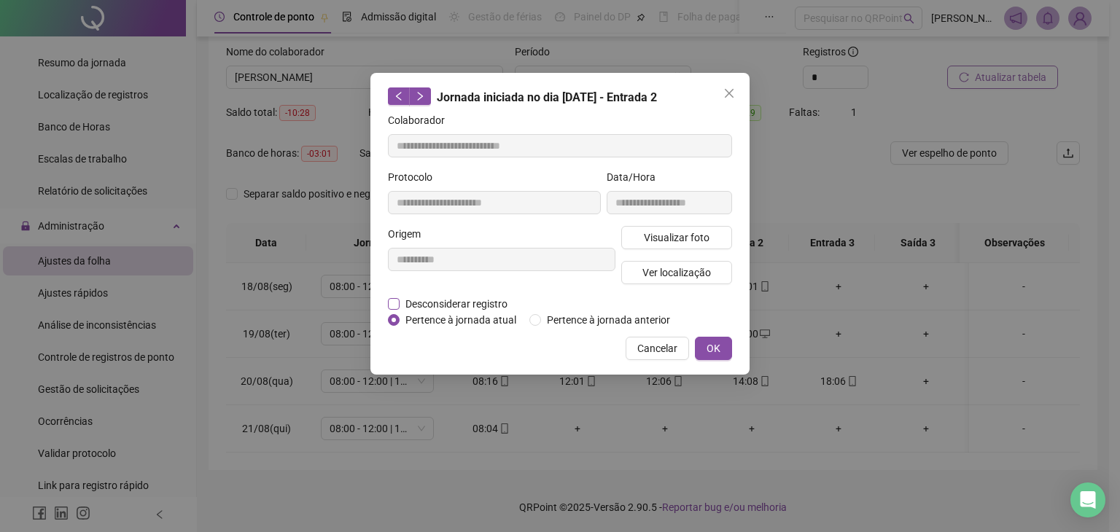
click at [401, 301] on span "Desconsiderar registro" at bounding box center [457, 304] width 114 height 16
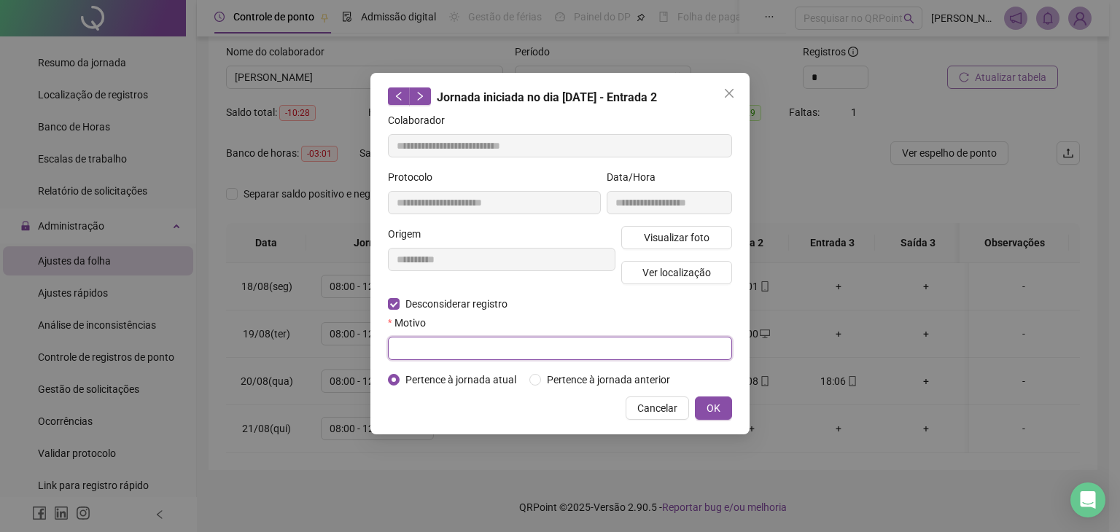
click at [530, 345] on input "text" at bounding box center [560, 348] width 344 height 23
type input "**********"
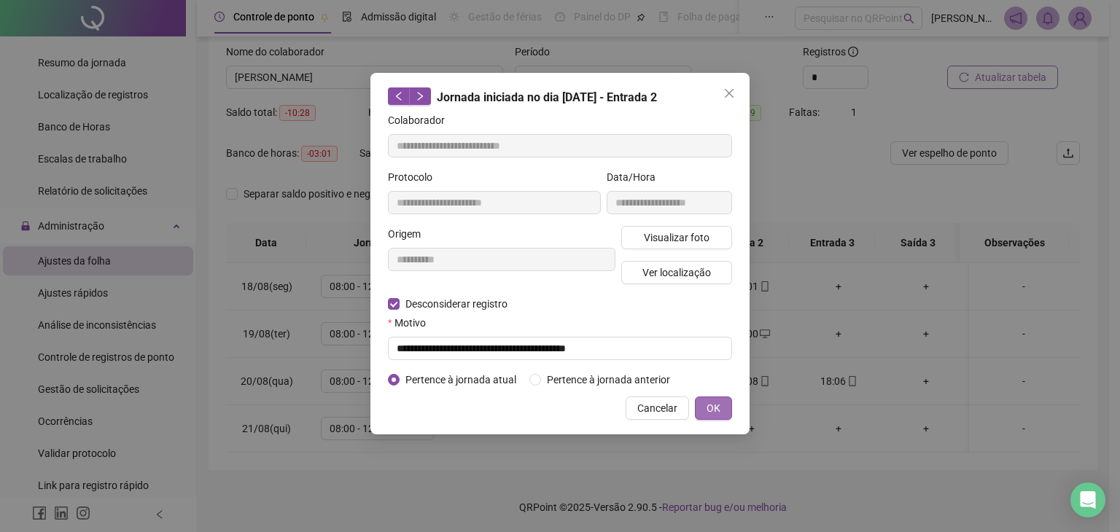
click at [703, 411] on button "OK" at bounding box center [713, 408] width 37 height 23
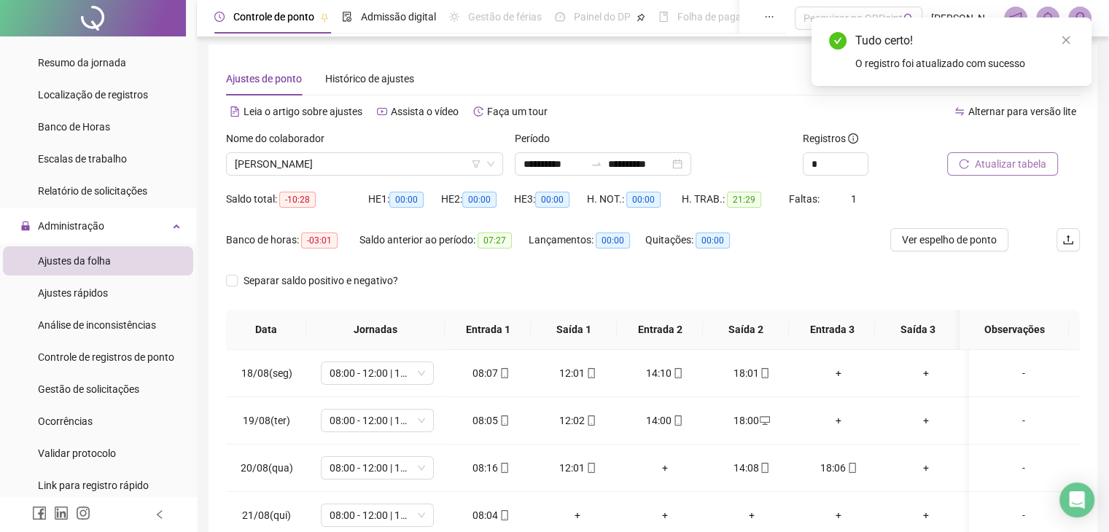
scroll to position [0, 0]
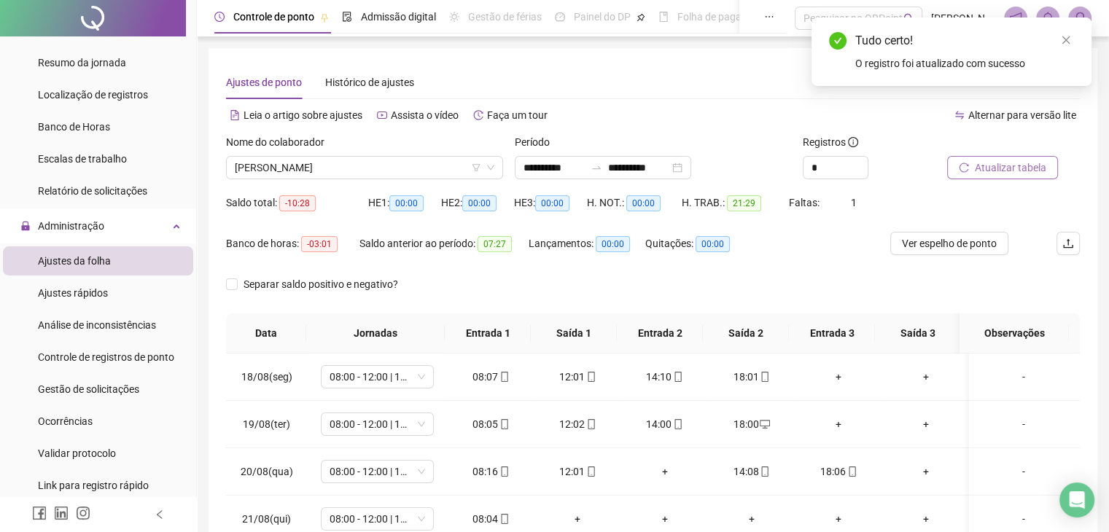
click at [1010, 166] on span "Atualizar tabela" at bounding box center [1010, 168] width 71 height 16
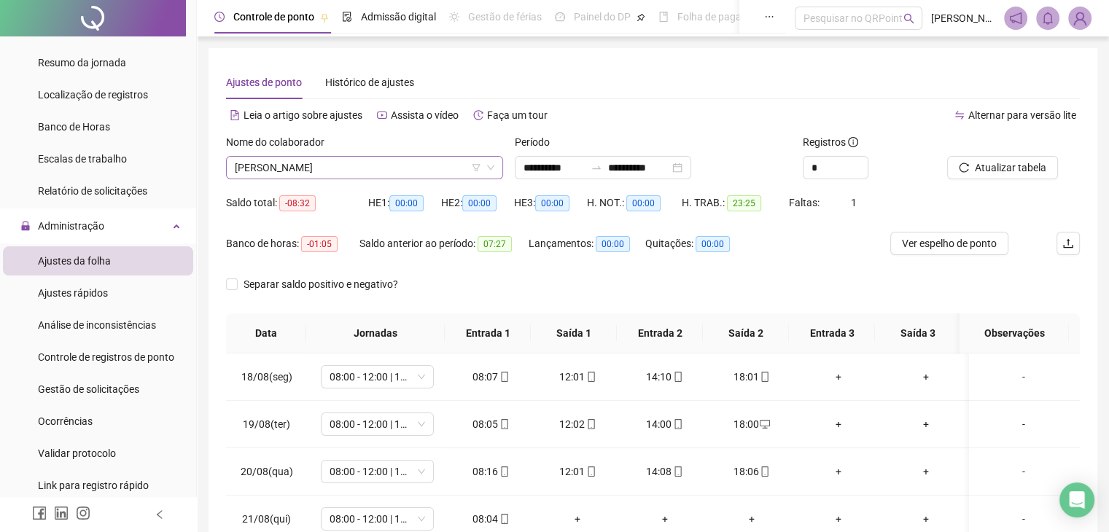
click at [451, 169] on span "[PERSON_NAME]" at bounding box center [365, 168] width 260 height 22
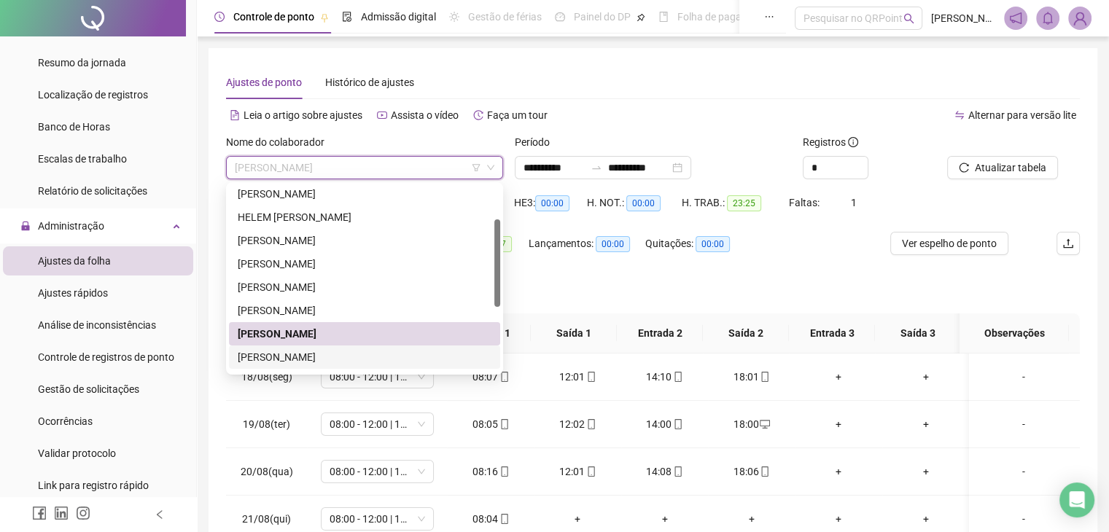
drag, startPoint x: 352, startPoint y: 351, endPoint x: 496, endPoint y: 316, distance: 147.9
click at [352, 351] on div "[PERSON_NAME]" at bounding box center [365, 357] width 254 height 16
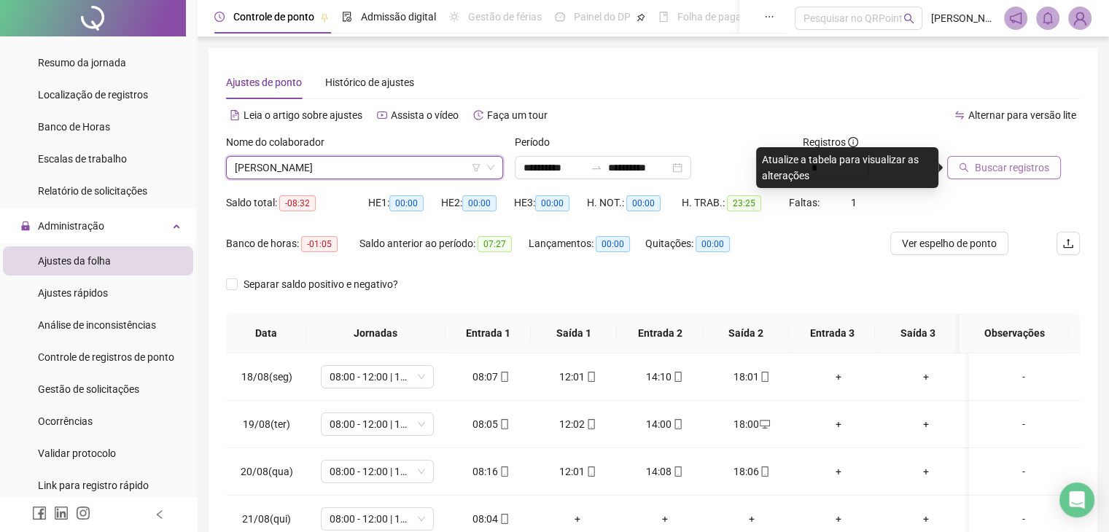
click at [1002, 164] on span "Buscar registros" at bounding box center [1012, 168] width 74 height 16
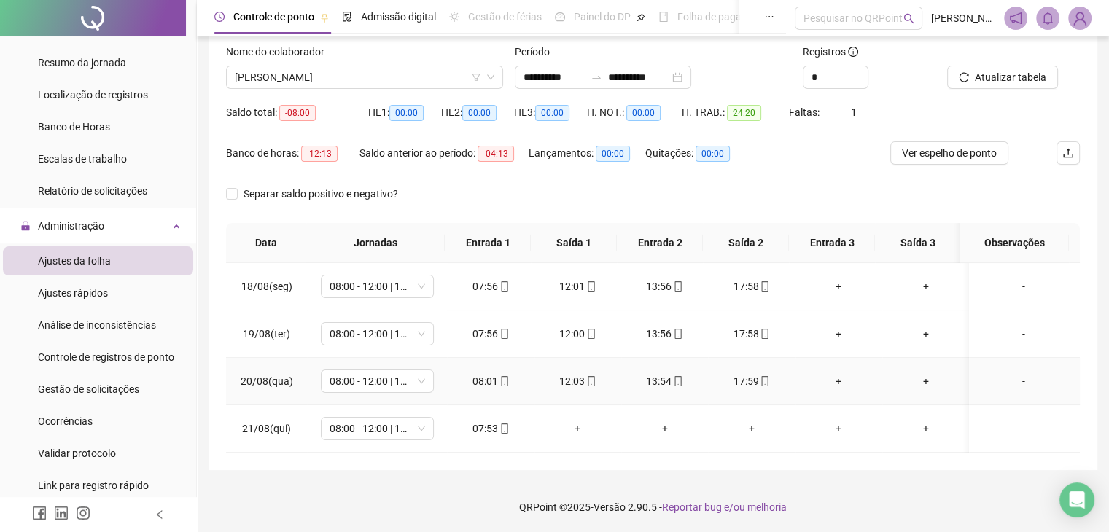
scroll to position [18, 0]
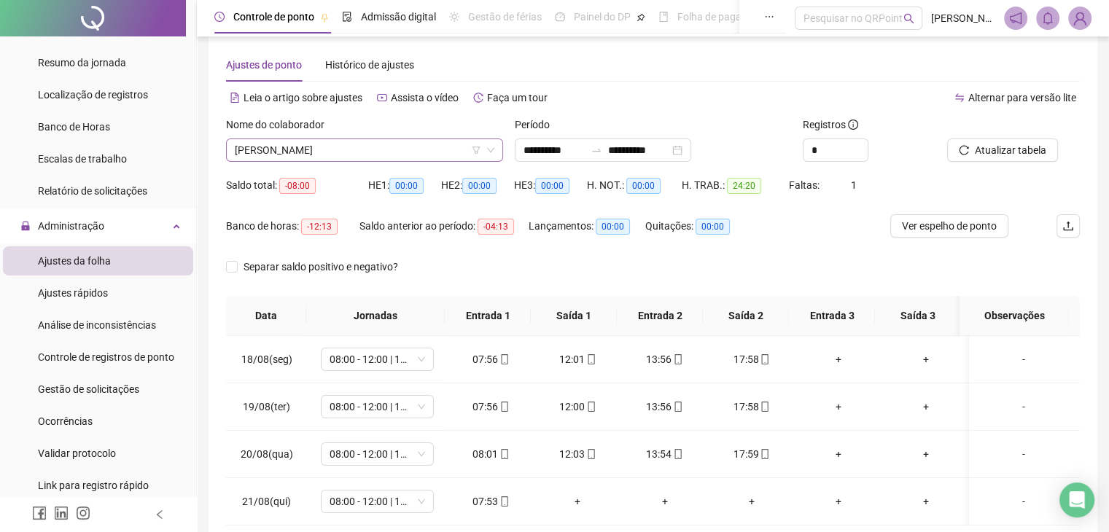
click at [419, 151] on span "[PERSON_NAME]" at bounding box center [365, 150] width 260 height 22
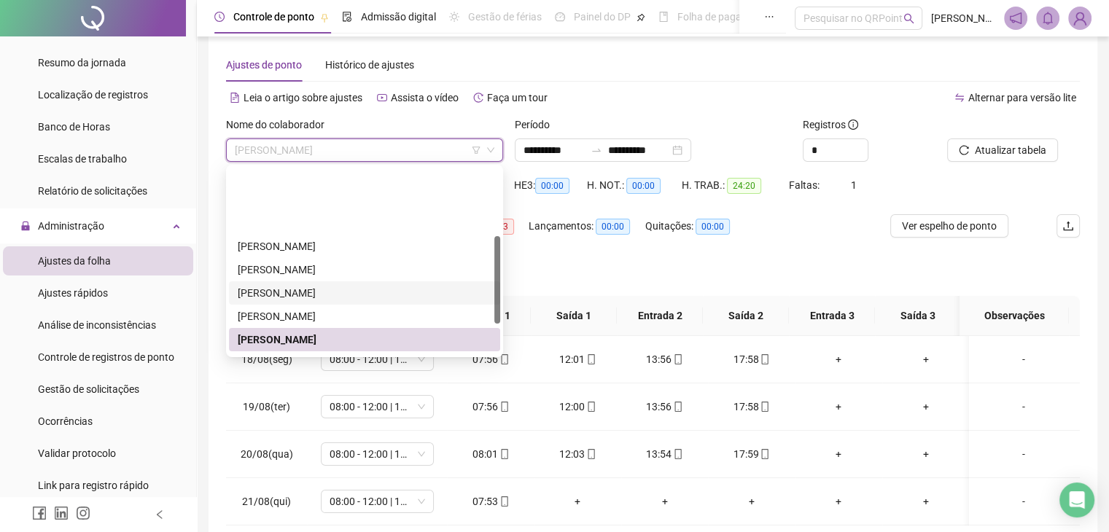
scroll to position [146, 0]
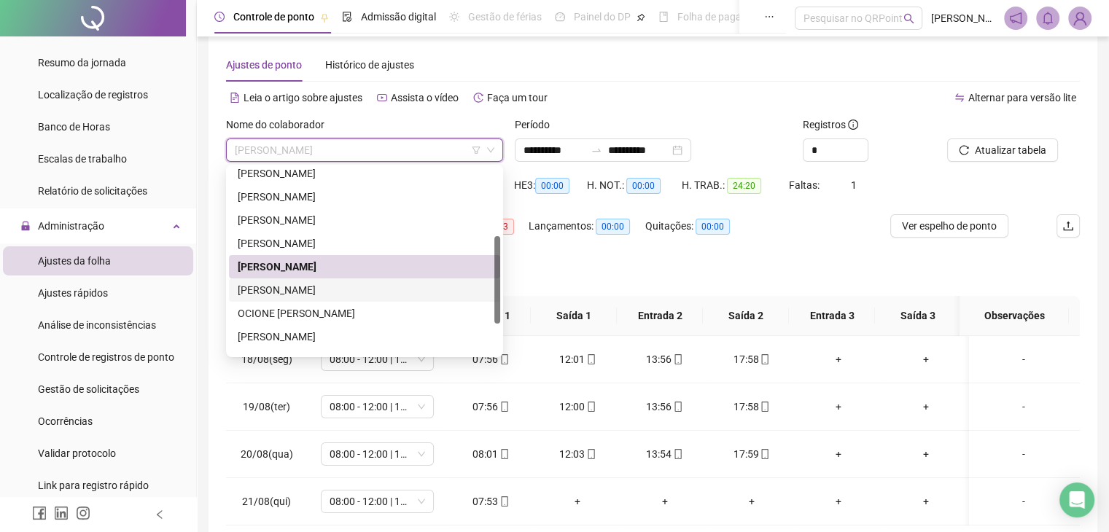
click at [368, 287] on div "[PERSON_NAME]" at bounding box center [365, 290] width 254 height 16
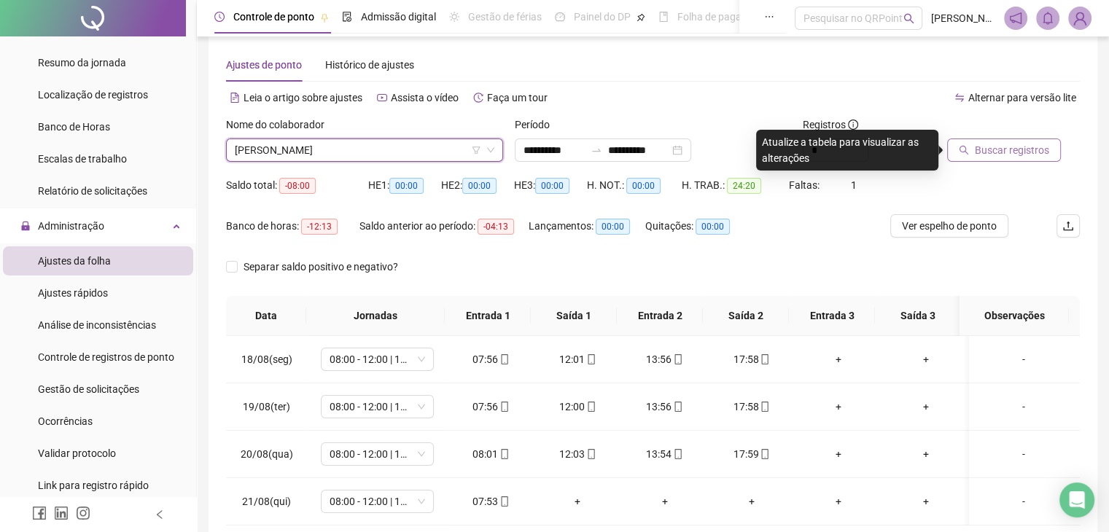
click at [1015, 144] on span "Buscar registros" at bounding box center [1012, 150] width 74 height 16
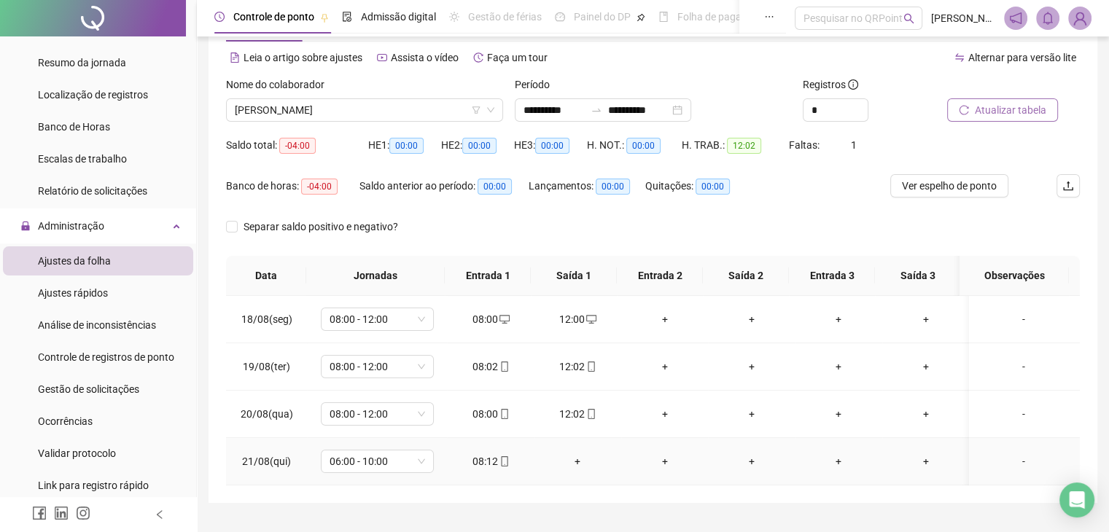
scroll to position [73, 0]
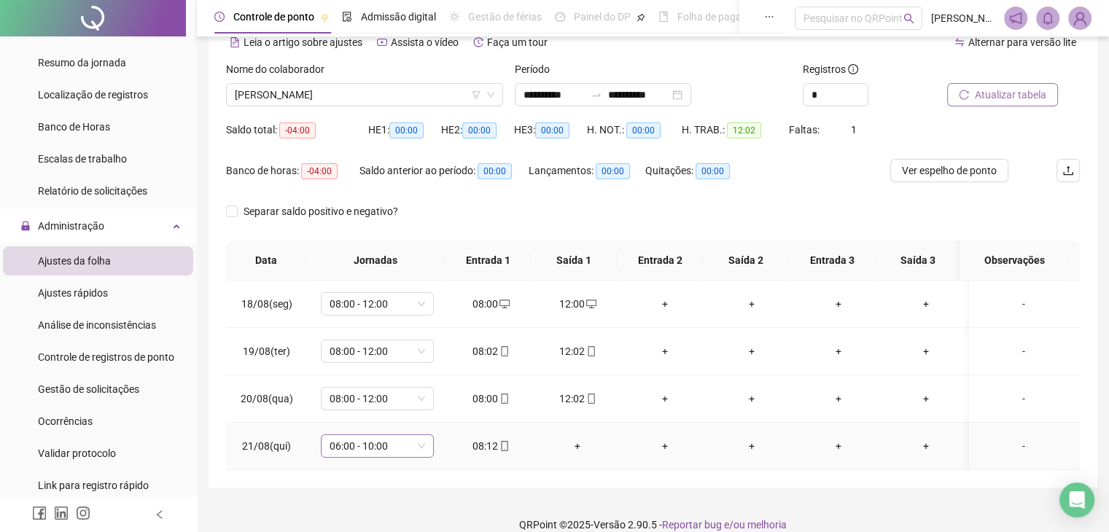
click at [373, 449] on span "06:00 - 10:00" at bounding box center [378, 446] width 96 height 22
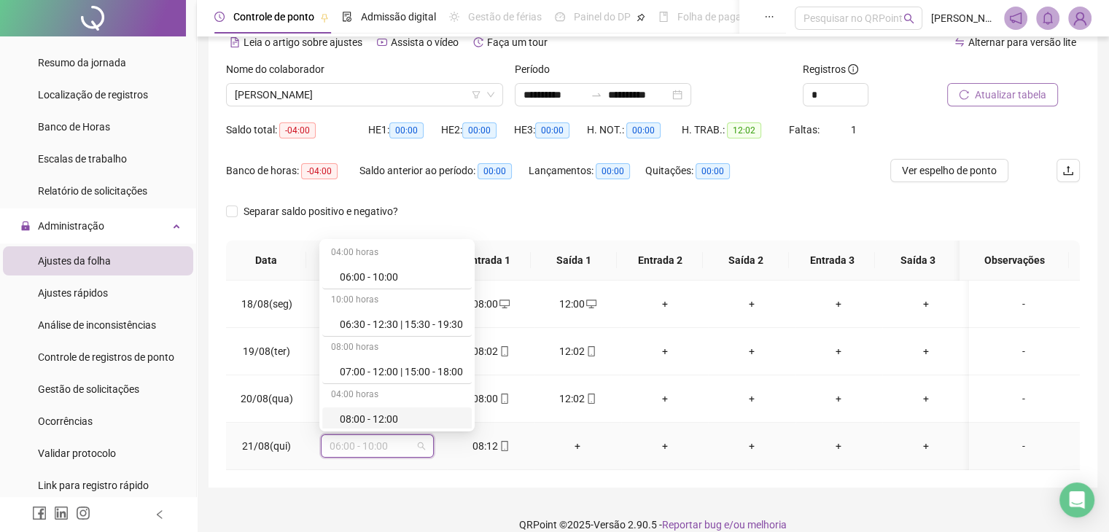
click at [391, 417] on div "08:00 - 12:00" at bounding box center [401, 419] width 123 height 16
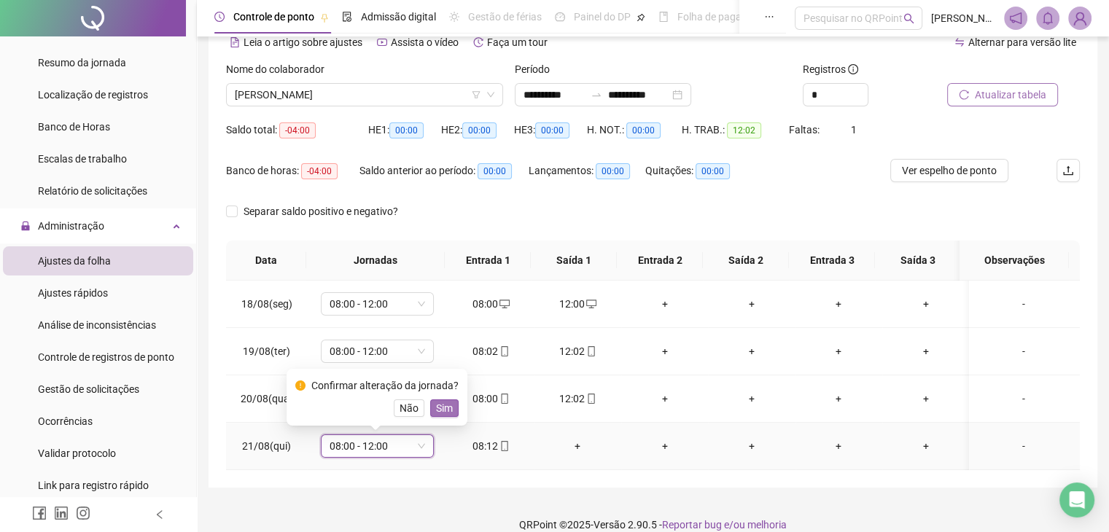
click at [436, 410] on span "Sim" at bounding box center [444, 408] width 17 height 16
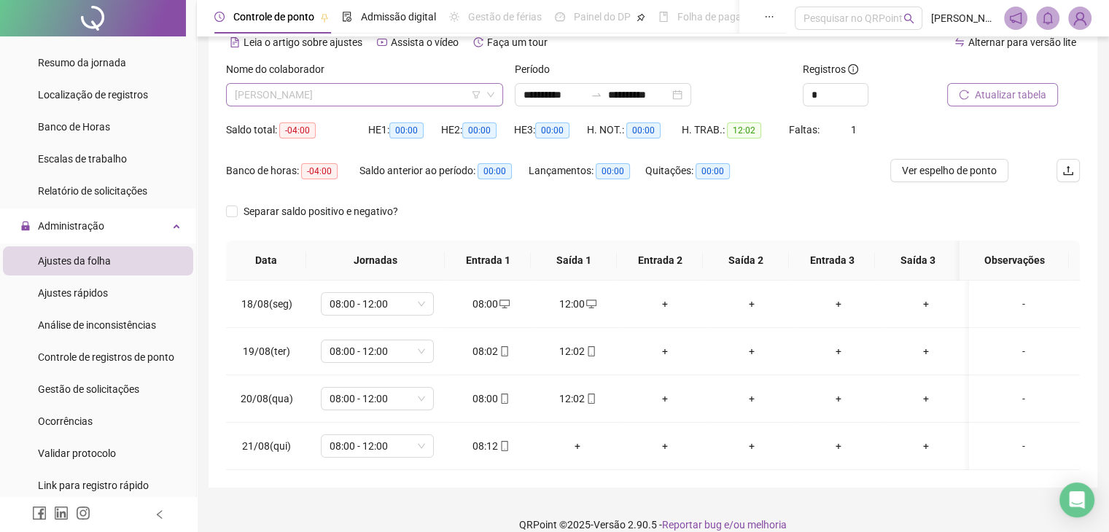
click at [412, 94] on span "[PERSON_NAME]" at bounding box center [365, 95] width 260 height 22
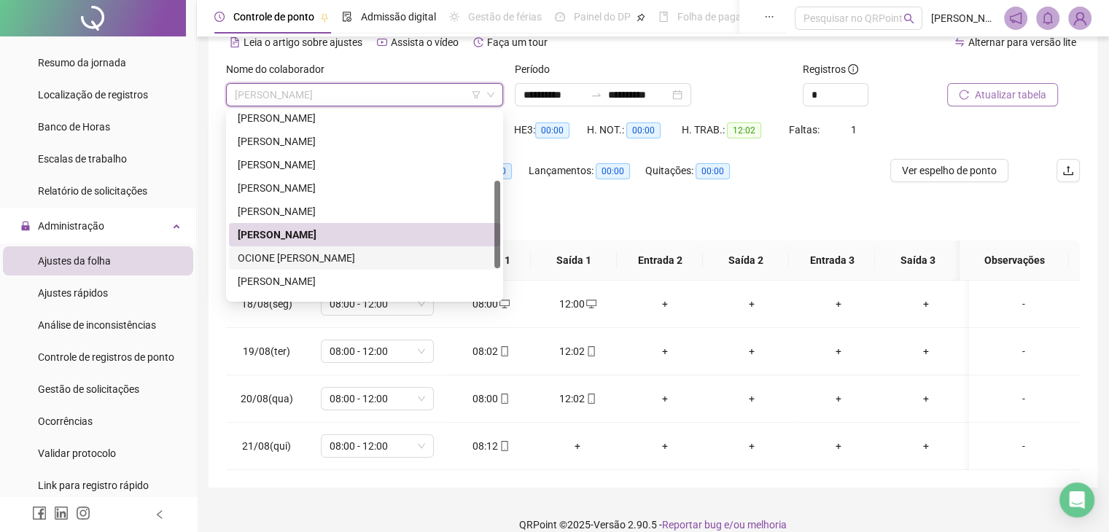
click at [375, 255] on div "OCIONE [PERSON_NAME]" at bounding box center [365, 258] width 254 height 16
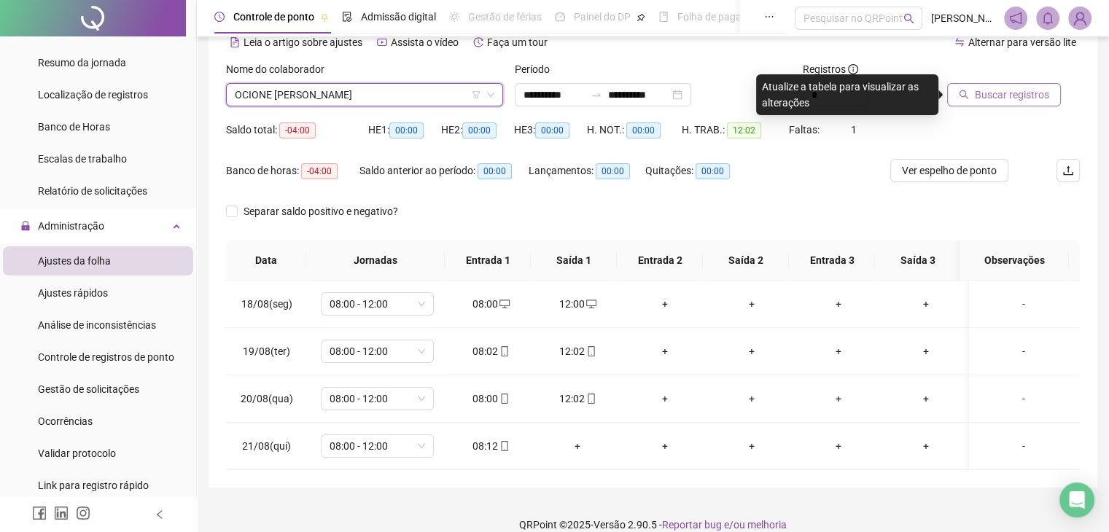
click at [988, 87] on span "Buscar registros" at bounding box center [1012, 95] width 74 height 16
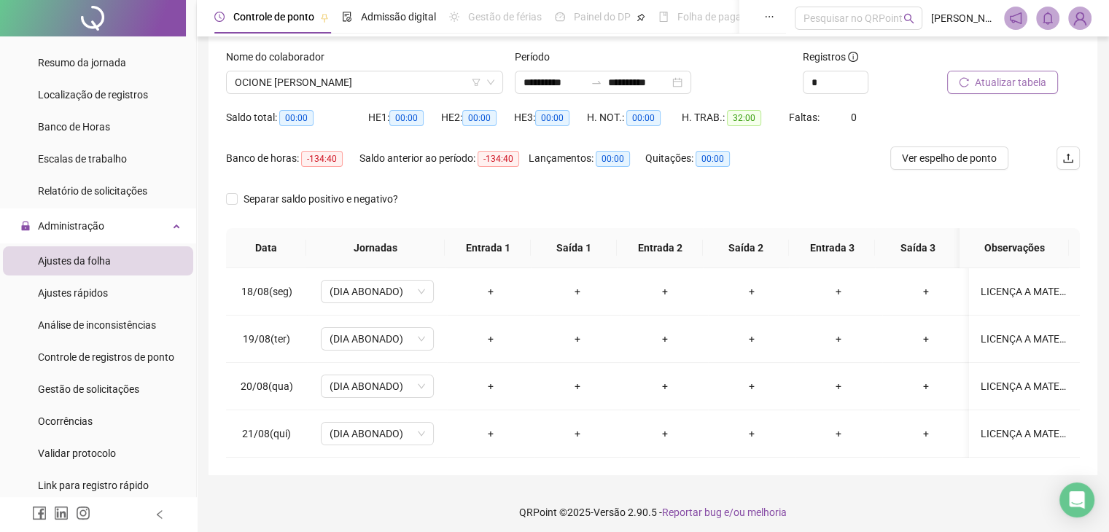
scroll to position [90, 0]
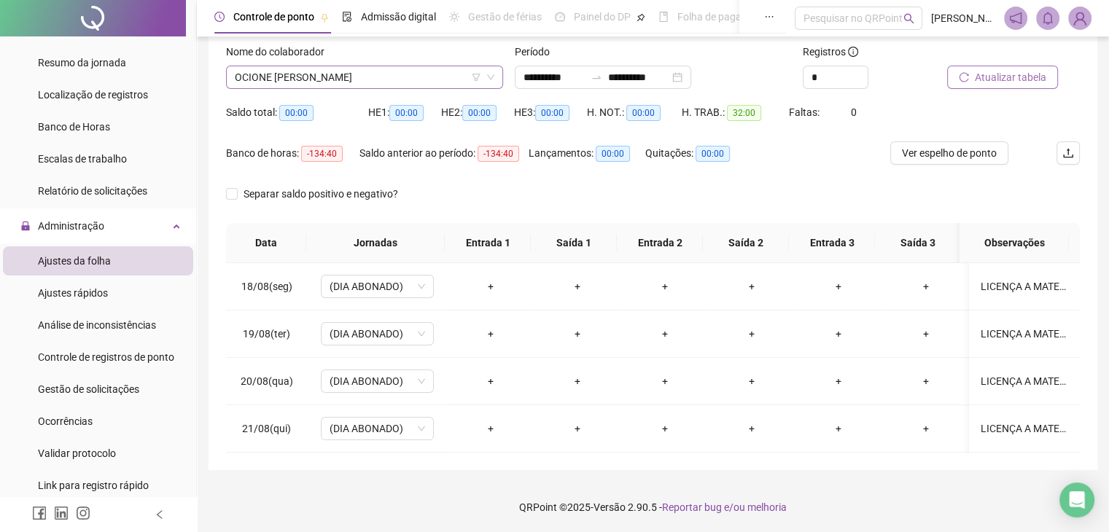
click at [419, 75] on span "OCIONE [PERSON_NAME]" at bounding box center [365, 77] width 260 height 22
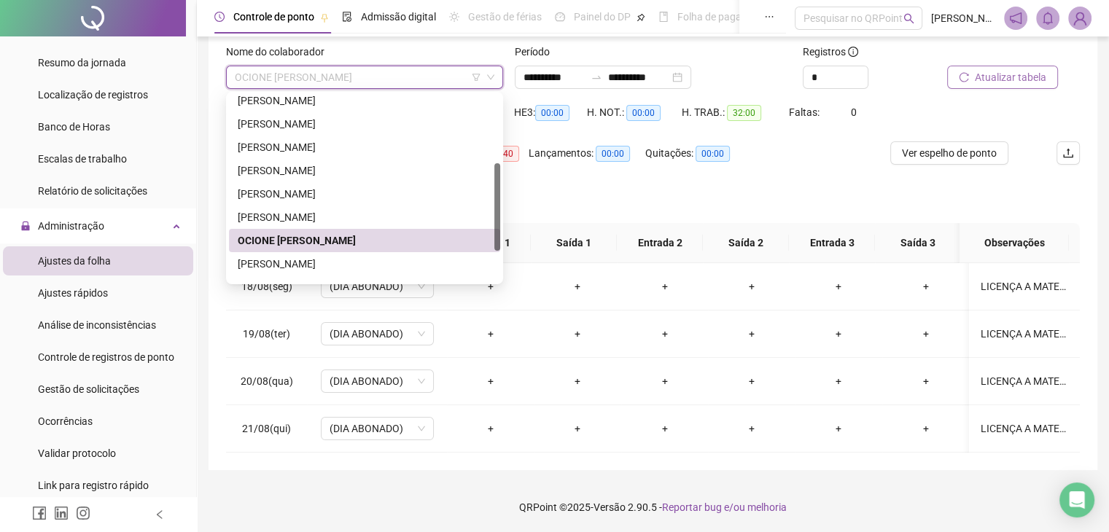
click at [371, 251] on div "OCIONE [PERSON_NAME]" at bounding box center [364, 240] width 271 height 23
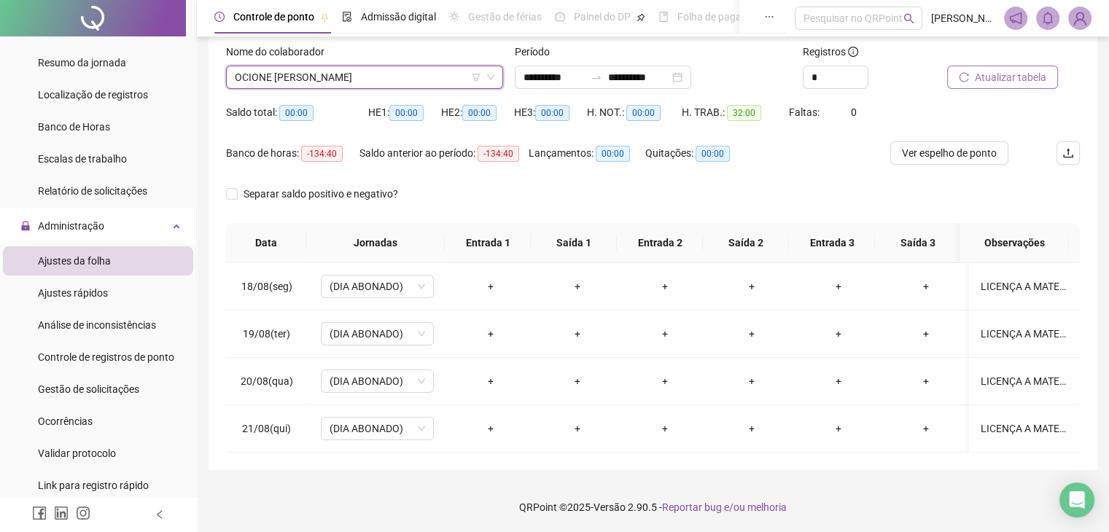
click at [980, 85] on button "Atualizar tabela" at bounding box center [1003, 77] width 111 height 23
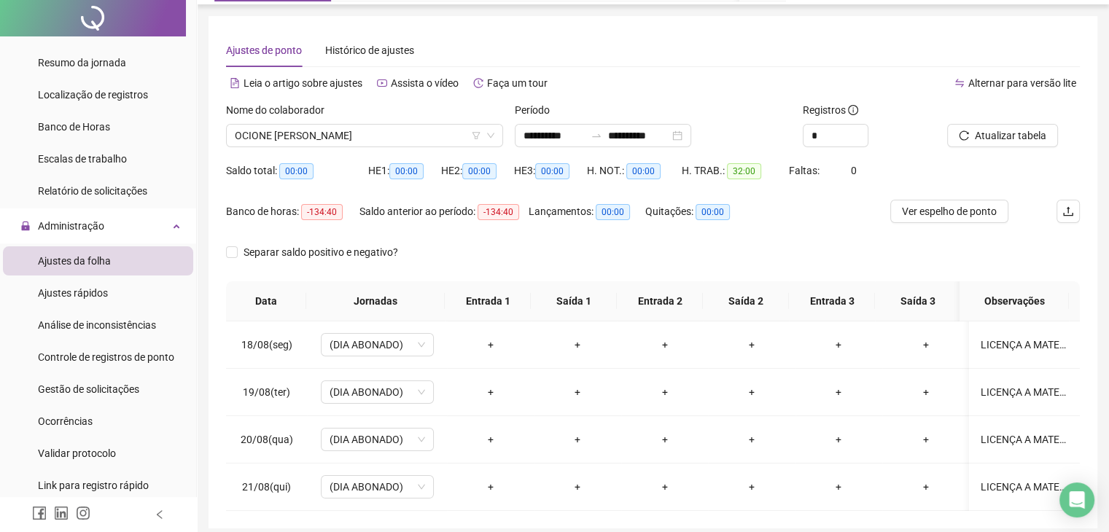
scroll to position [0, 0]
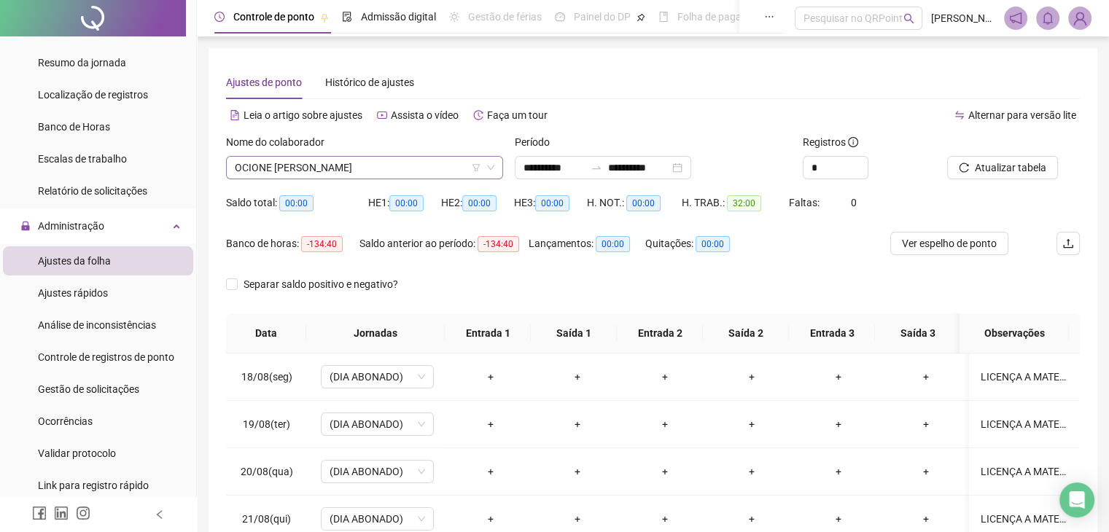
click at [401, 167] on span "OCIONE [PERSON_NAME]" at bounding box center [365, 168] width 260 height 22
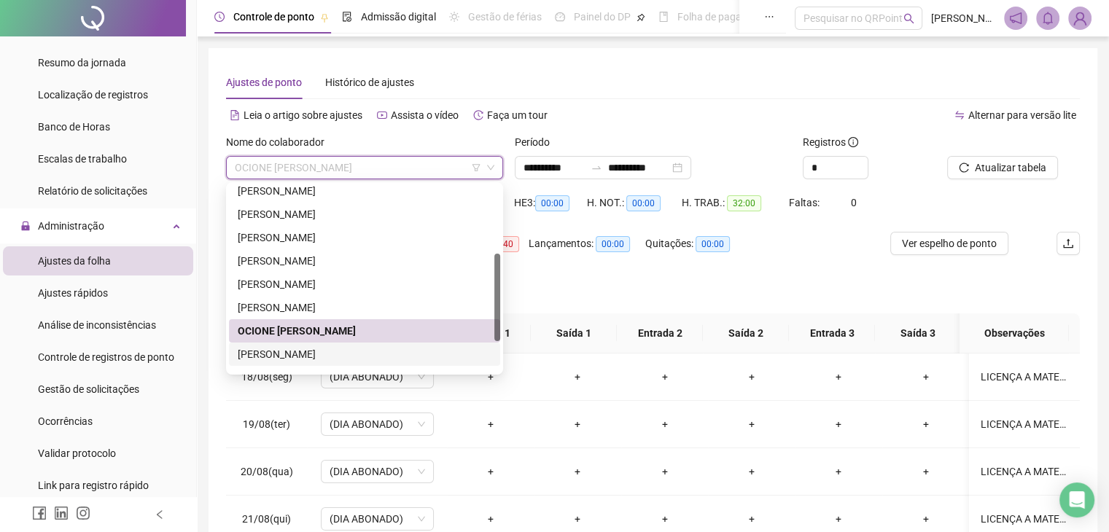
click at [330, 363] on div "[PERSON_NAME]" at bounding box center [364, 354] width 271 height 23
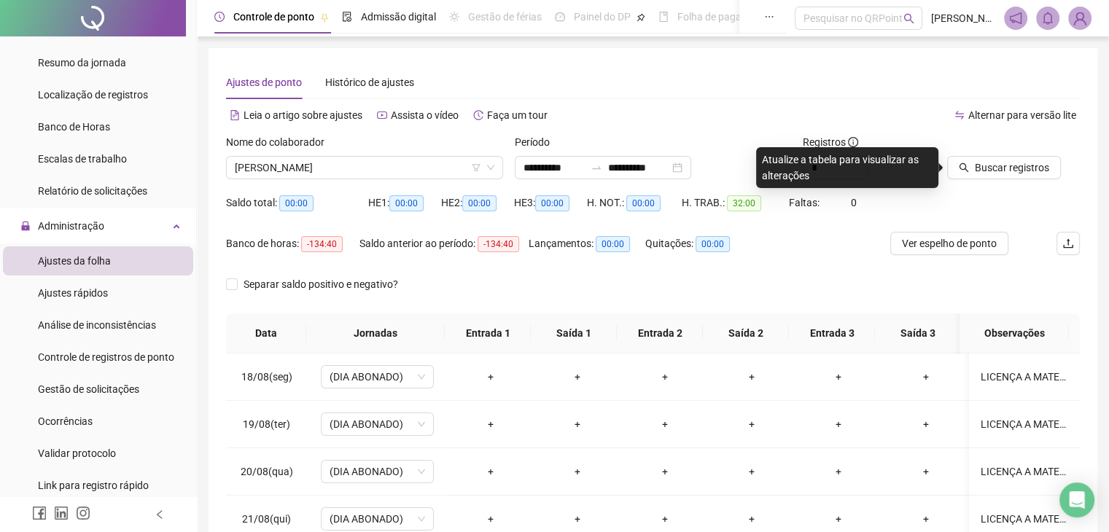
drag, startPoint x: 980, startPoint y: 174, endPoint x: 818, endPoint y: 237, distance: 173.7
click at [981, 174] on span "Buscar registros" at bounding box center [1012, 168] width 74 height 16
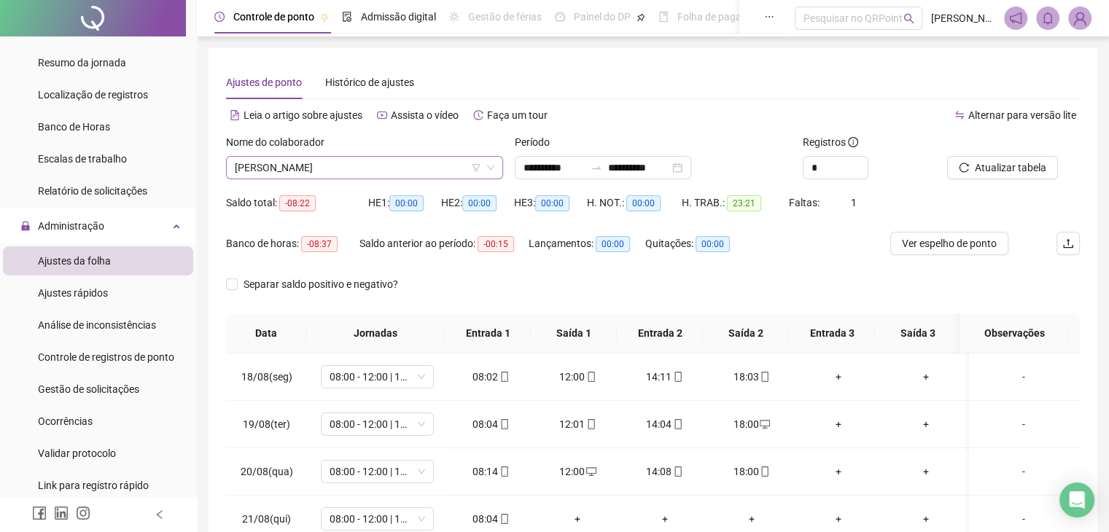
click at [398, 179] on input "search" at bounding box center [358, 168] width 247 height 22
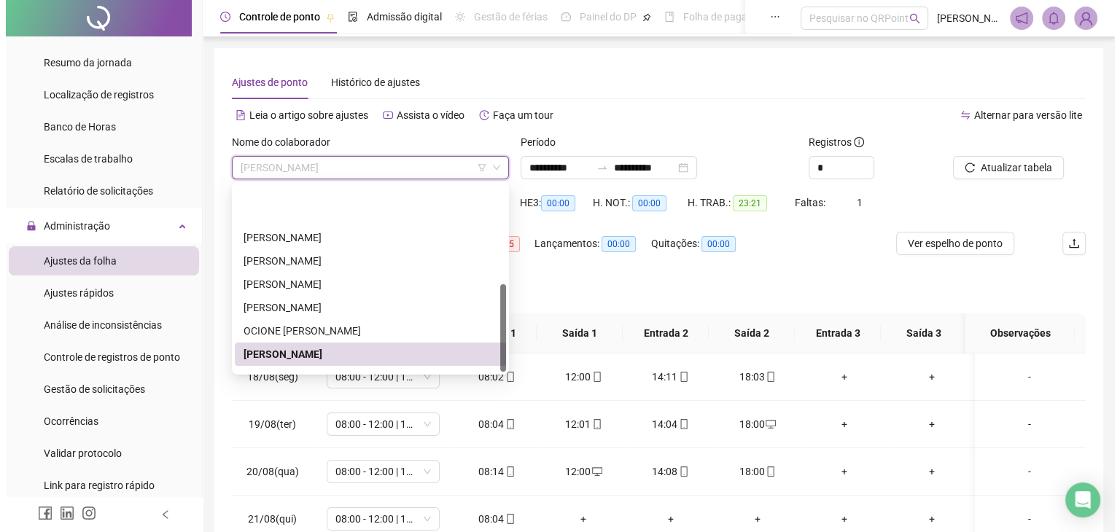
scroll to position [210, 0]
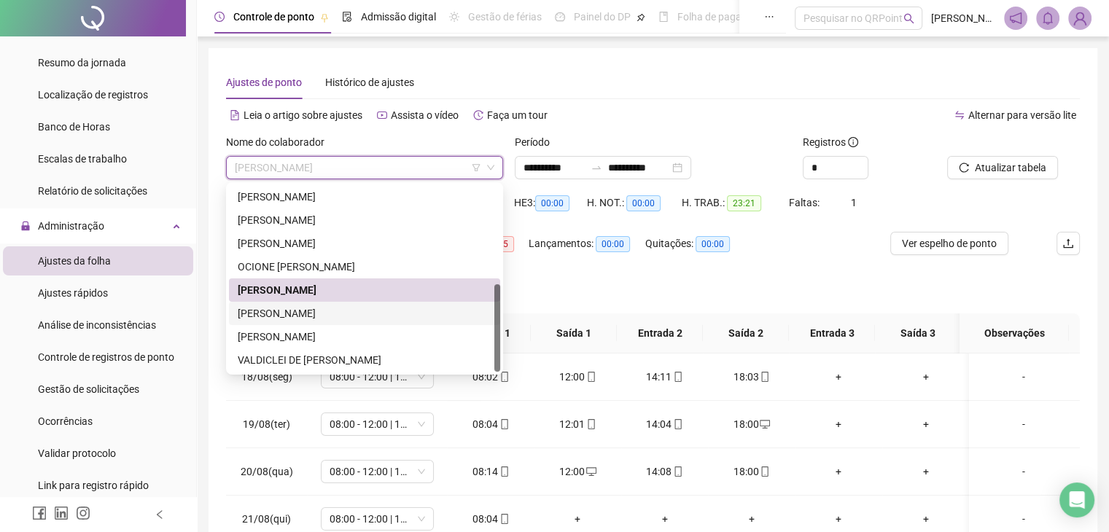
click at [355, 320] on div "[PERSON_NAME]" at bounding box center [365, 314] width 254 height 16
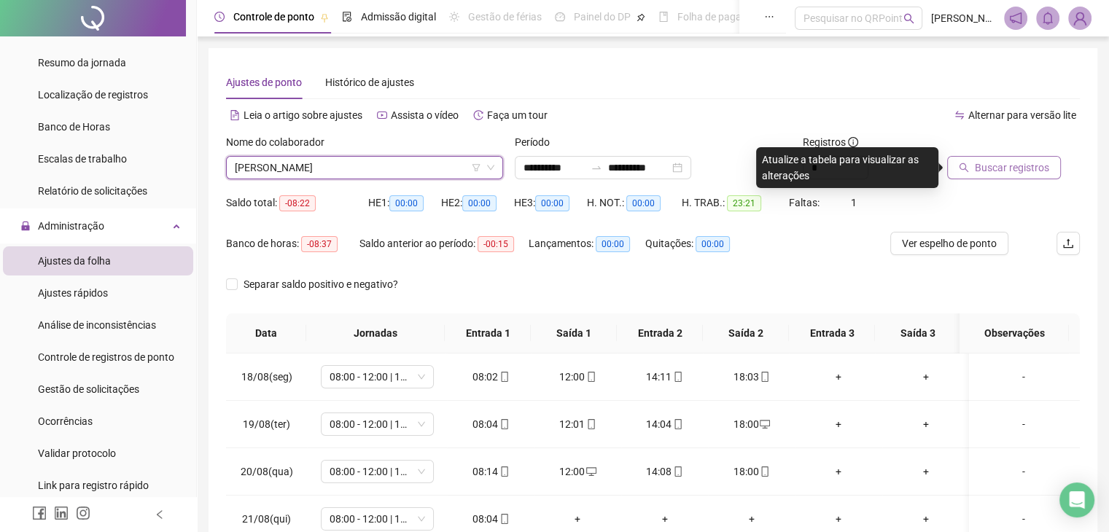
click at [970, 174] on button "Buscar registros" at bounding box center [1005, 167] width 114 height 23
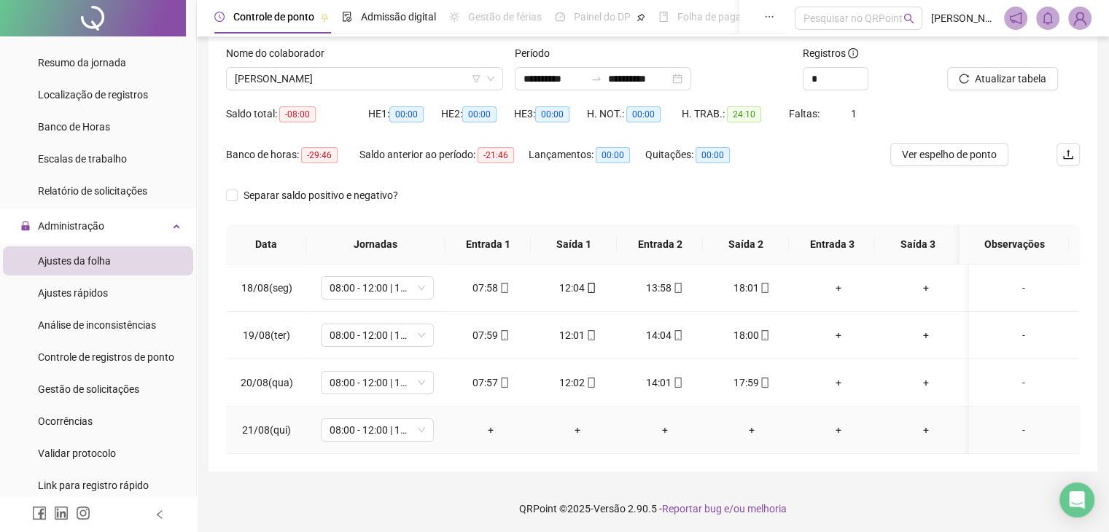
scroll to position [90, 0]
click at [492, 427] on div "+" at bounding box center [490, 429] width 63 height 16
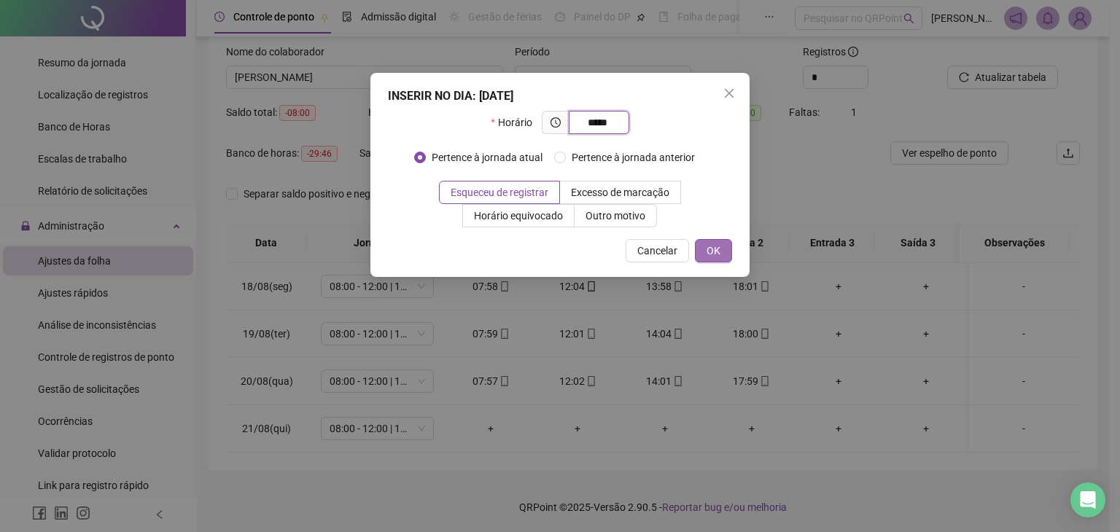
type input "*****"
click at [707, 253] on span "OK" at bounding box center [714, 251] width 14 height 16
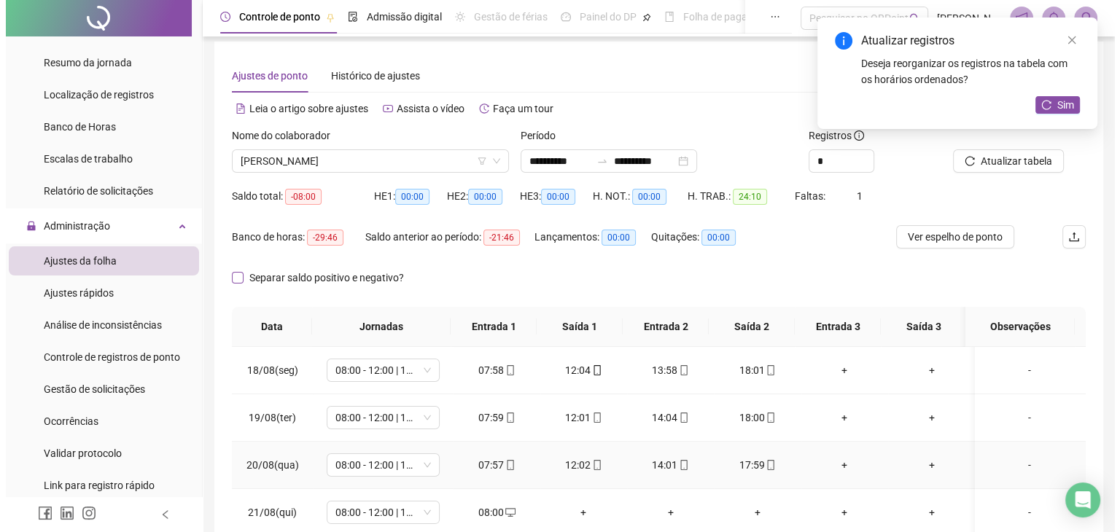
scroll to position [0, 0]
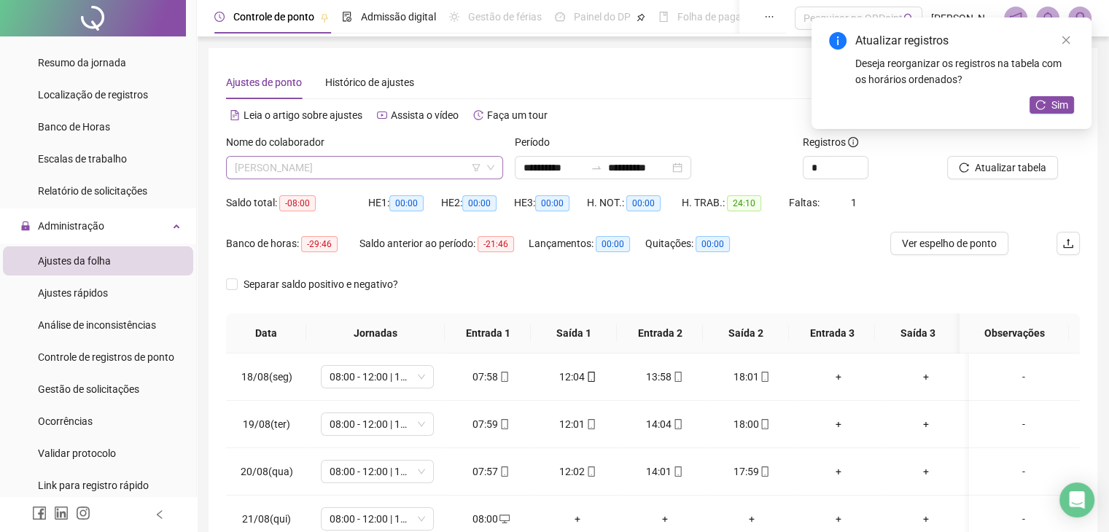
click at [400, 160] on span "[PERSON_NAME]" at bounding box center [365, 168] width 260 height 22
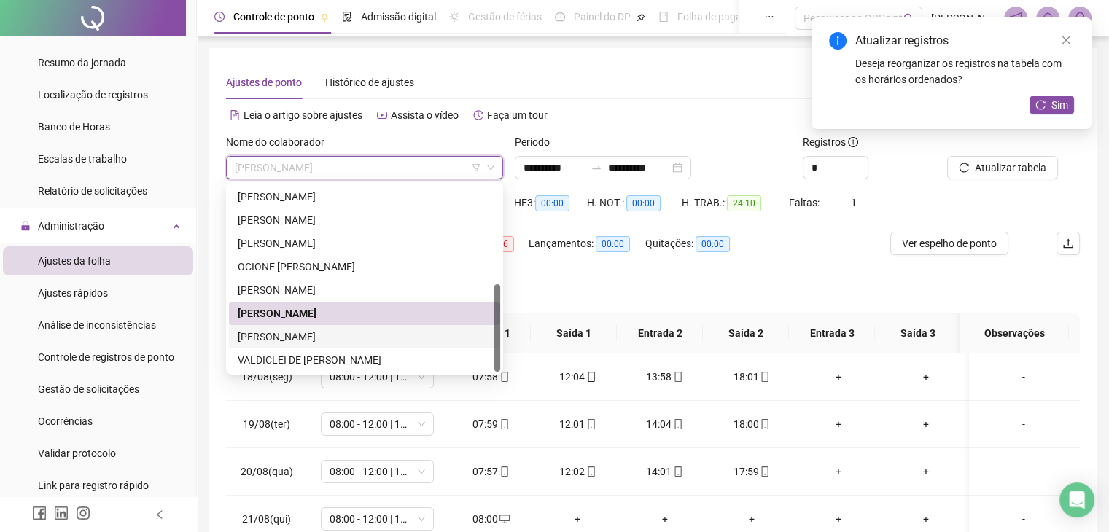
click at [342, 338] on div "[PERSON_NAME]" at bounding box center [365, 337] width 254 height 16
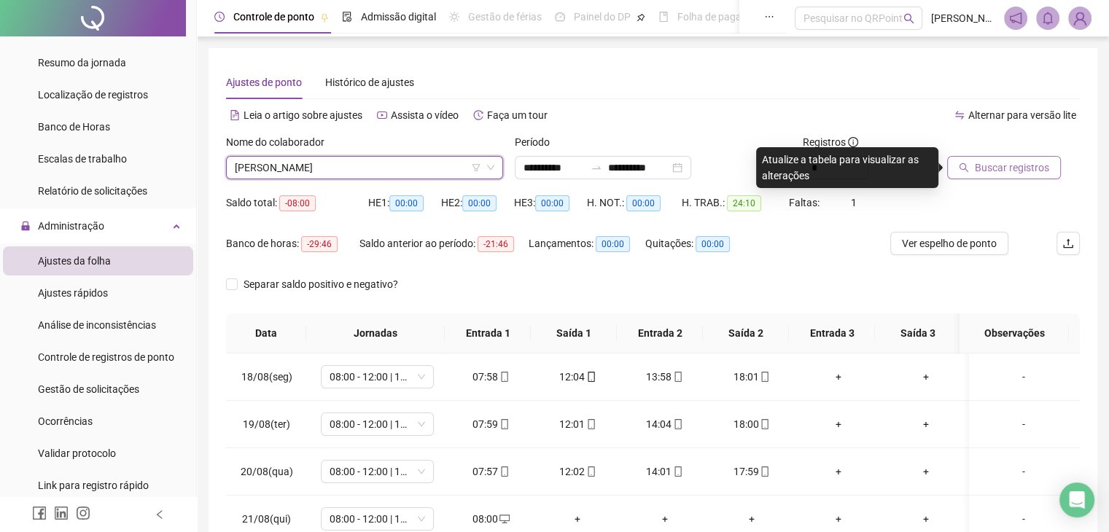
click at [975, 174] on span "Buscar registros" at bounding box center [1012, 168] width 74 height 16
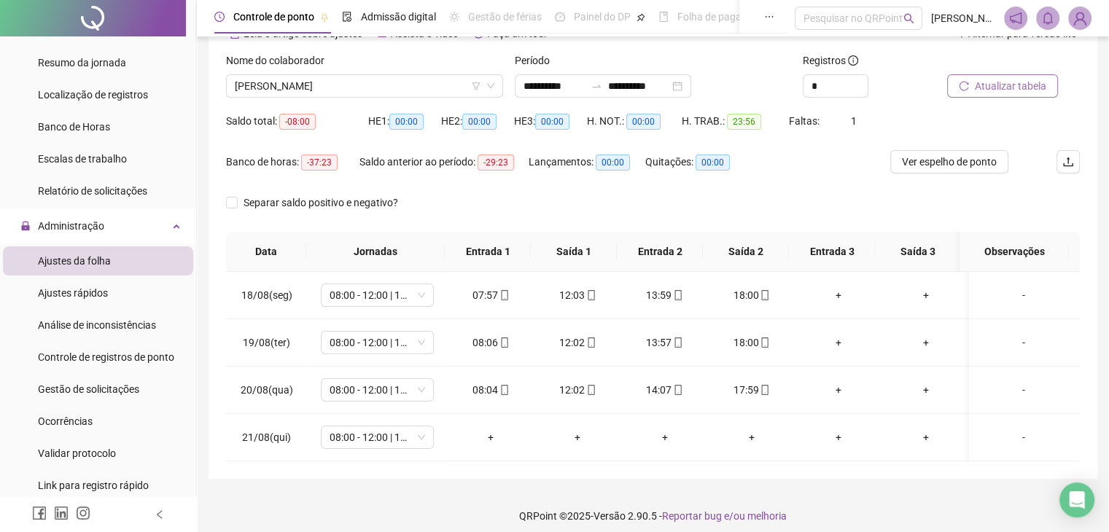
scroll to position [90, 0]
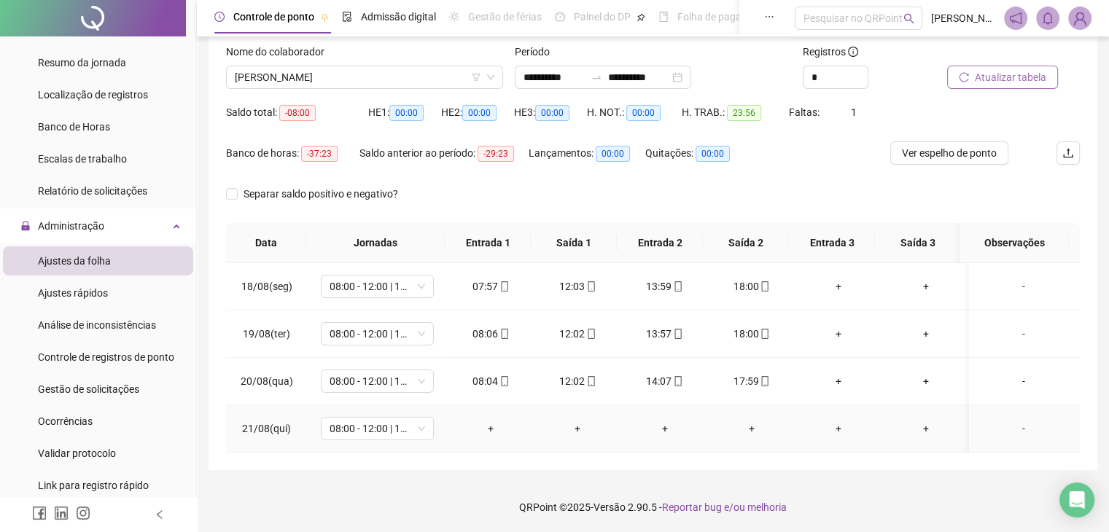
drag, startPoint x: 490, startPoint y: 421, endPoint x: 495, endPoint y: 415, distance: 7.8
click at [493, 421] on div "+" at bounding box center [490, 429] width 63 height 16
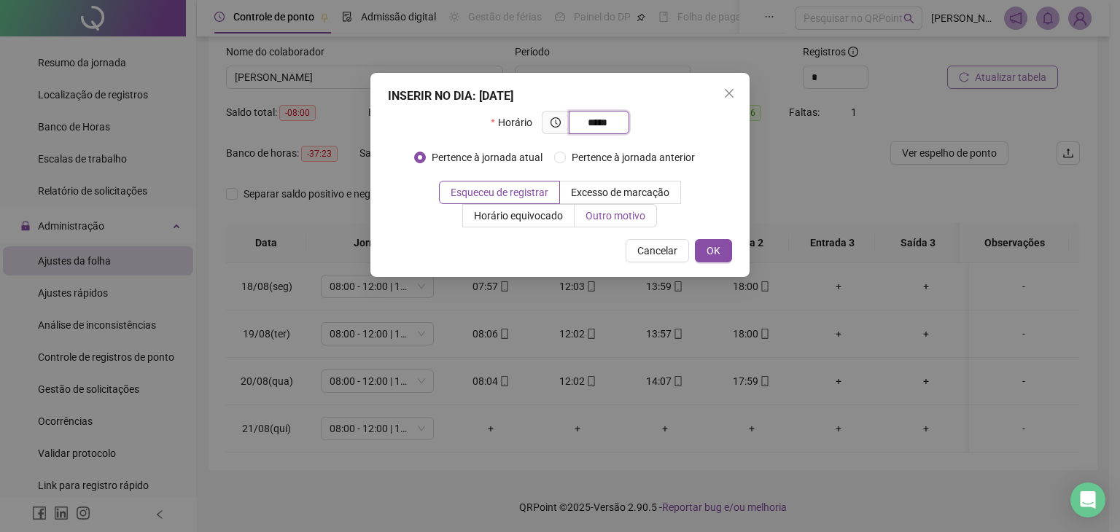
type input "*****"
click at [643, 222] on label "Outro motivo" at bounding box center [616, 215] width 82 height 23
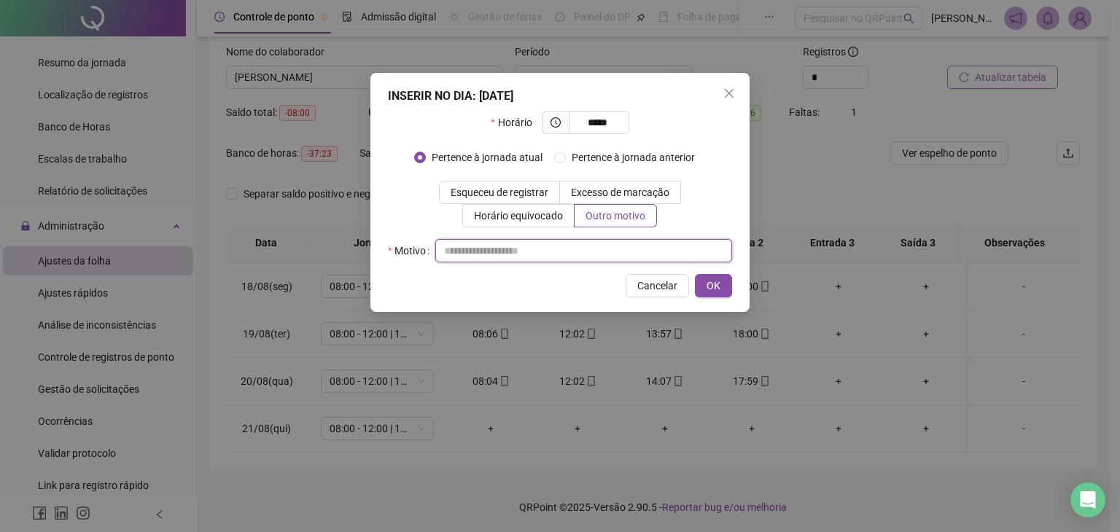
click at [490, 259] on input "text" at bounding box center [583, 250] width 297 height 23
type input "*"
type input "**********"
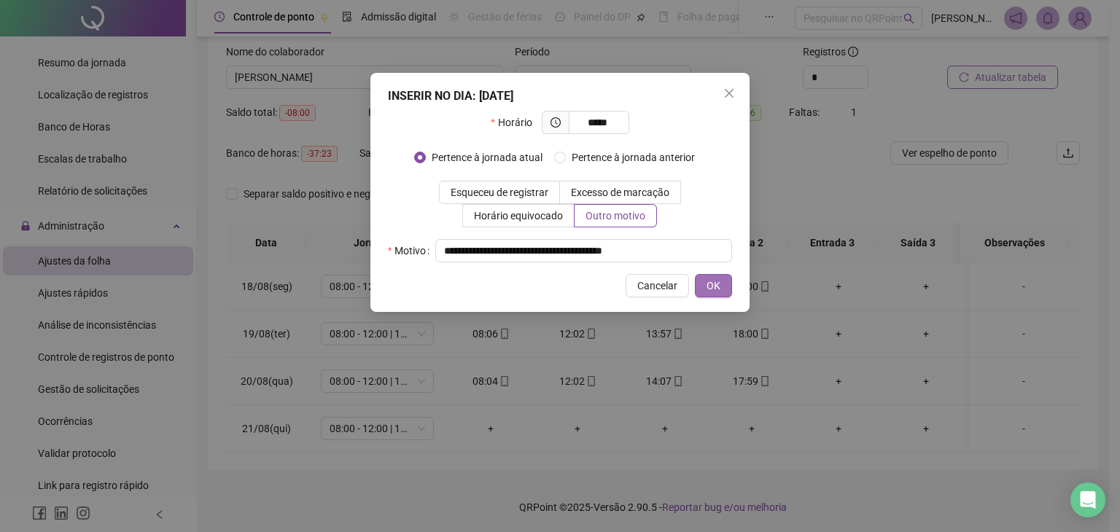
click at [721, 287] on button "OK" at bounding box center [713, 285] width 37 height 23
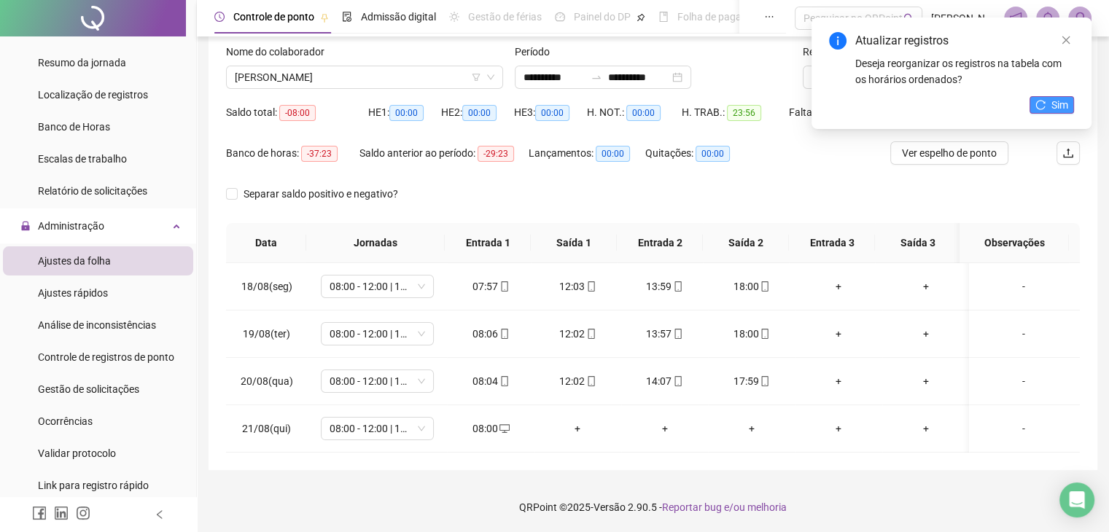
click at [1059, 101] on span "Sim" at bounding box center [1060, 105] width 17 height 16
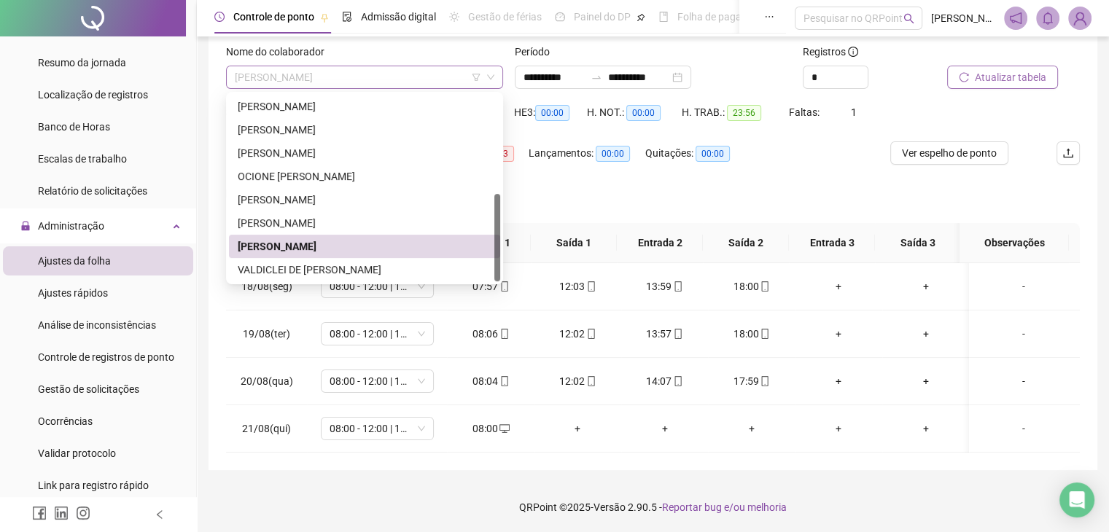
click at [443, 87] on span "[PERSON_NAME]" at bounding box center [365, 77] width 260 height 22
click at [367, 274] on div "VALDICLEI DE [PERSON_NAME]" at bounding box center [365, 270] width 254 height 16
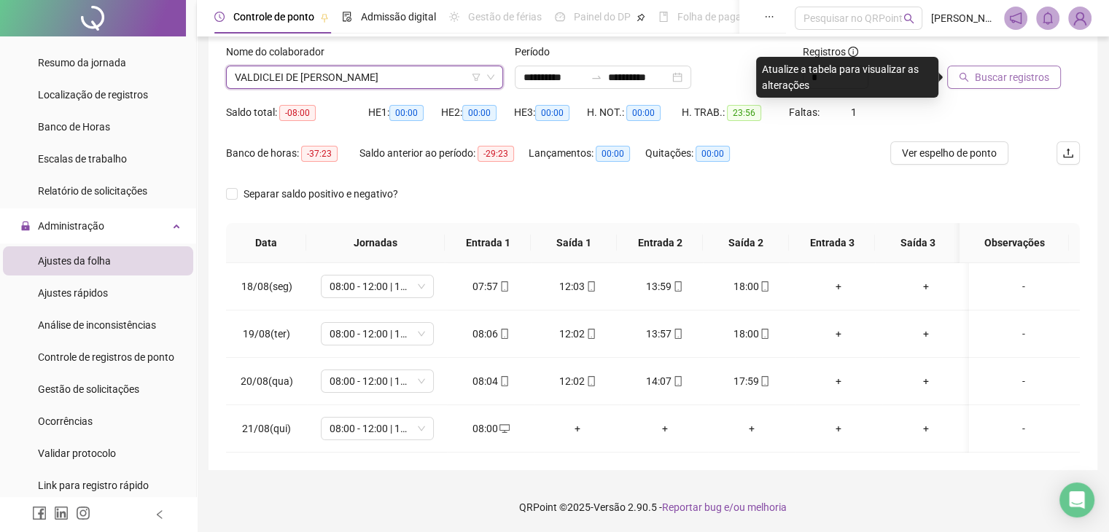
click at [995, 85] on button "Buscar registros" at bounding box center [1005, 77] width 114 height 23
